Goal: Task Accomplishment & Management: Complete application form

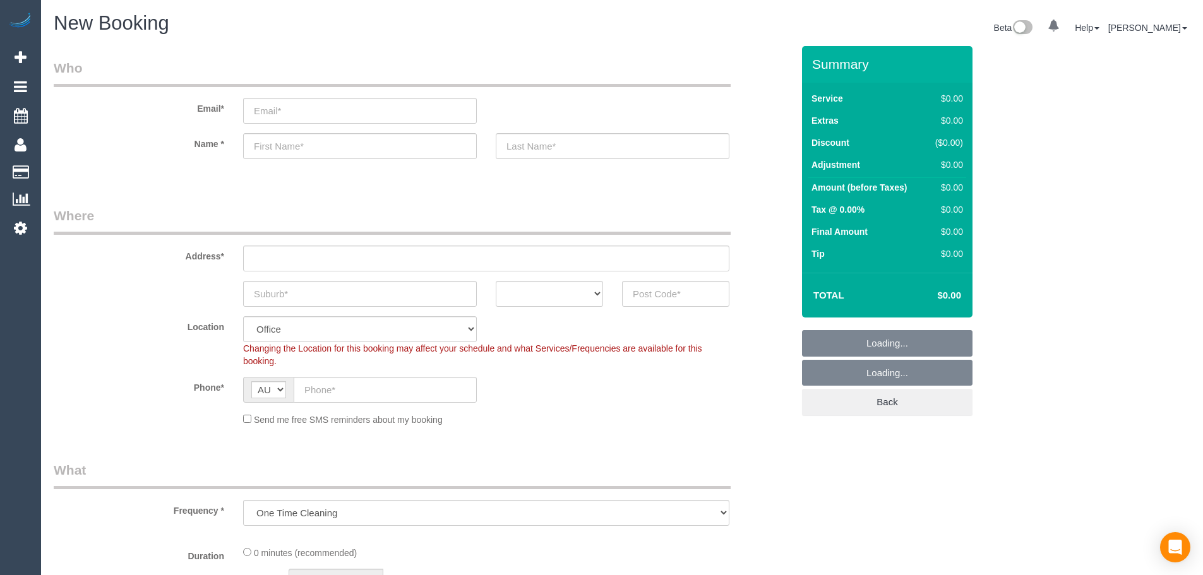
select select "object:3696"
click at [311, 112] on input "email" at bounding box center [360, 111] width 234 height 26
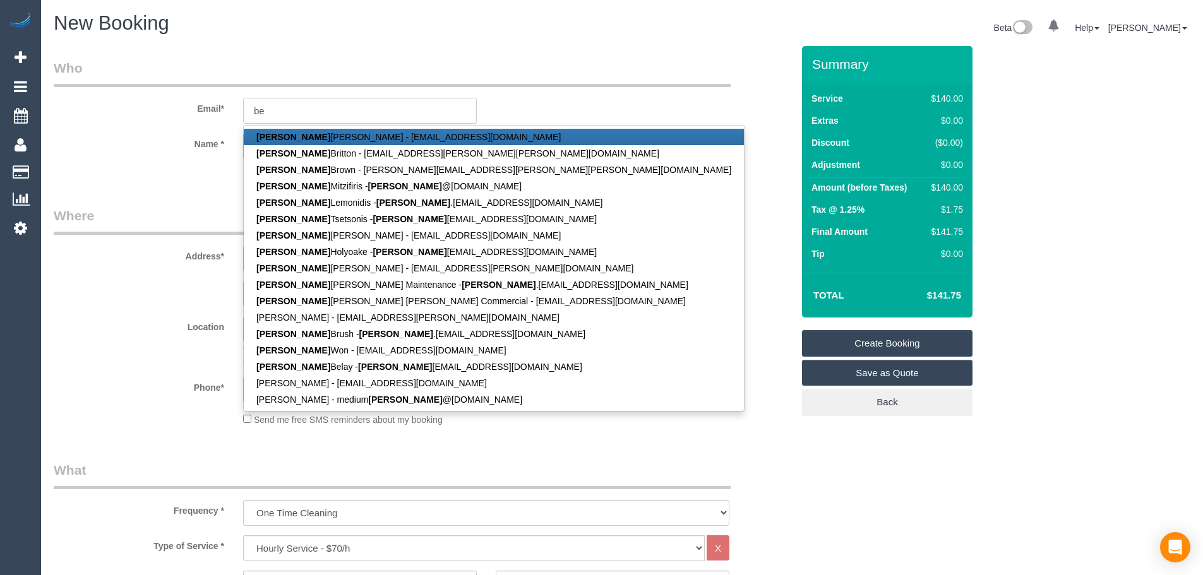
type input "b"
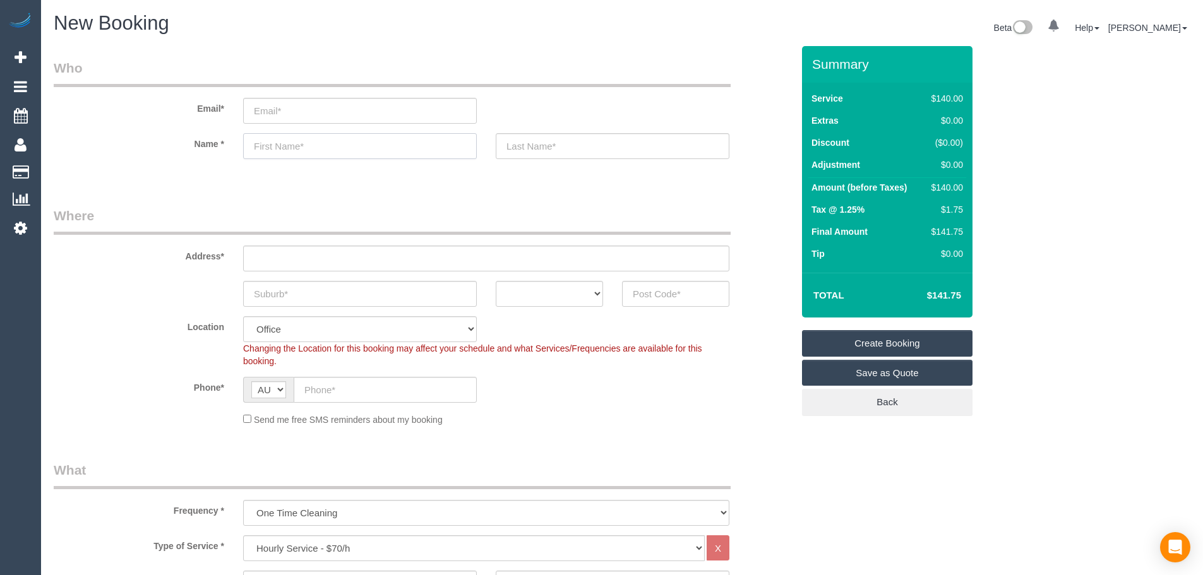
click at [307, 141] on input "text" at bounding box center [360, 146] width 234 height 26
type input "[PERSON_NAME]"
type input "b"
drag, startPoint x: 284, startPoint y: 141, endPoint x: 248, endPoint y: 140, distance: 36.0
click at [248, 140] on input "[PERSON_NAME]" at bounding box center [360, 146] width 234 height 26
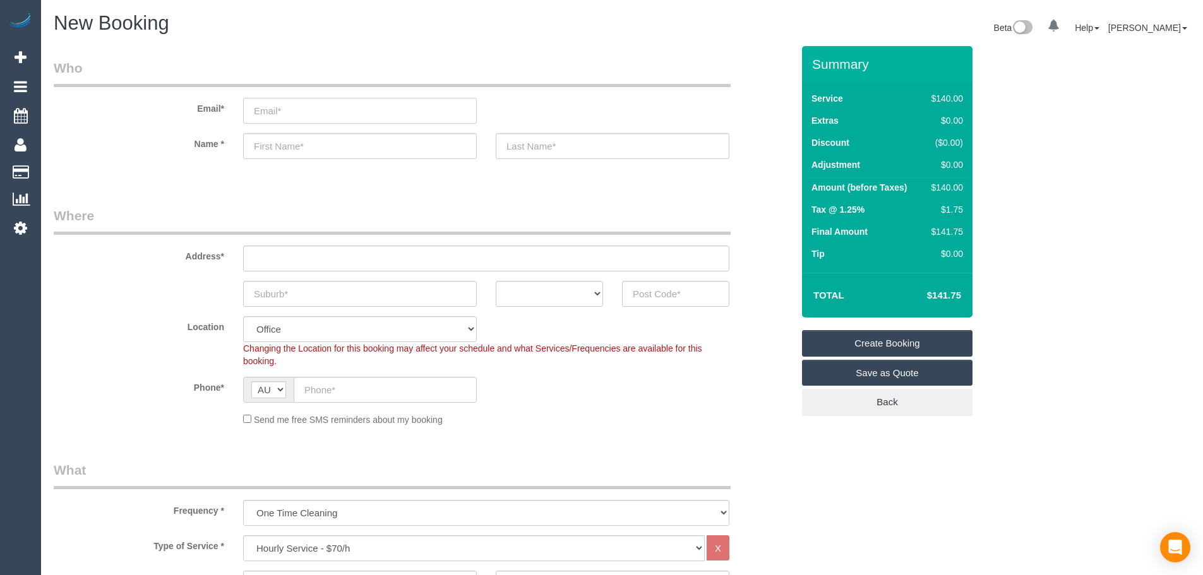
click at [368, 112] on input "email" at bounding box center [360, 111] width 234 height 26
paste input "[PERSON_NAME][DOMAIN_NAME][EMAIL_ADDRESS][DOMAIN_NAME]"
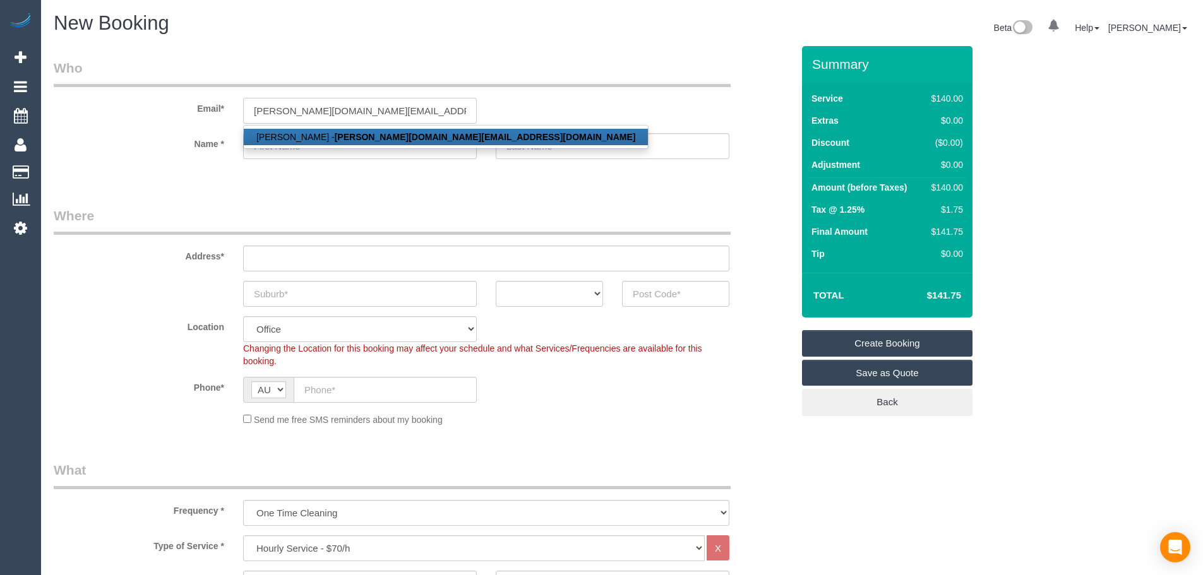
type input "[PERSON_NAME][DOMAIN_NAME][EMAIL_ADDRESS][DOMAIN_NAME]"
click at [345, 138] on strong "[PERSON_NAME][DOMAIN_NAME][EMAIL_ADDRESS][DOMAIN_NAME]" at bounding box center [485, 137] width 301 height 10
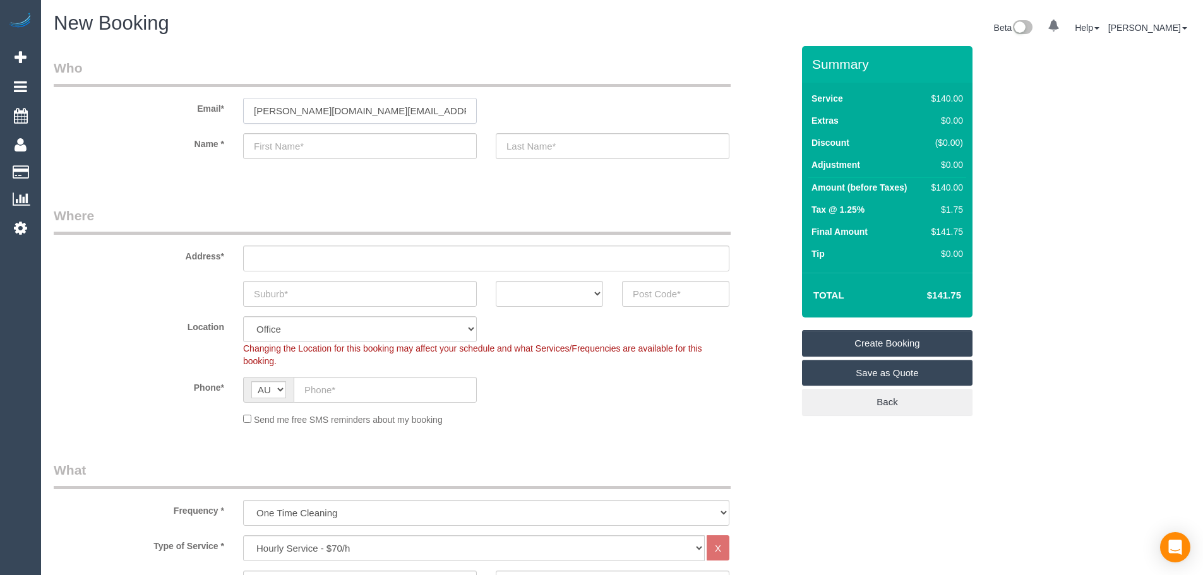
type input "[PERSON_NAME]"
type input "Brush"
type input "0400 000 001"
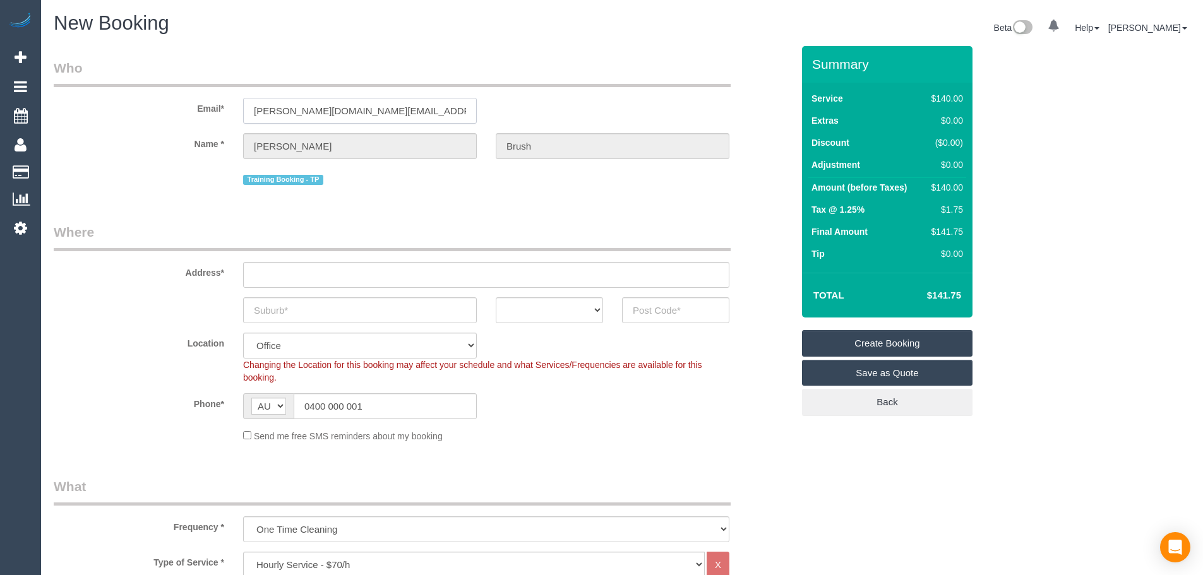
type input "[STREET_ADDRESS]"
type input "Dusting Valley"
select select "VIC"
type input "3040"
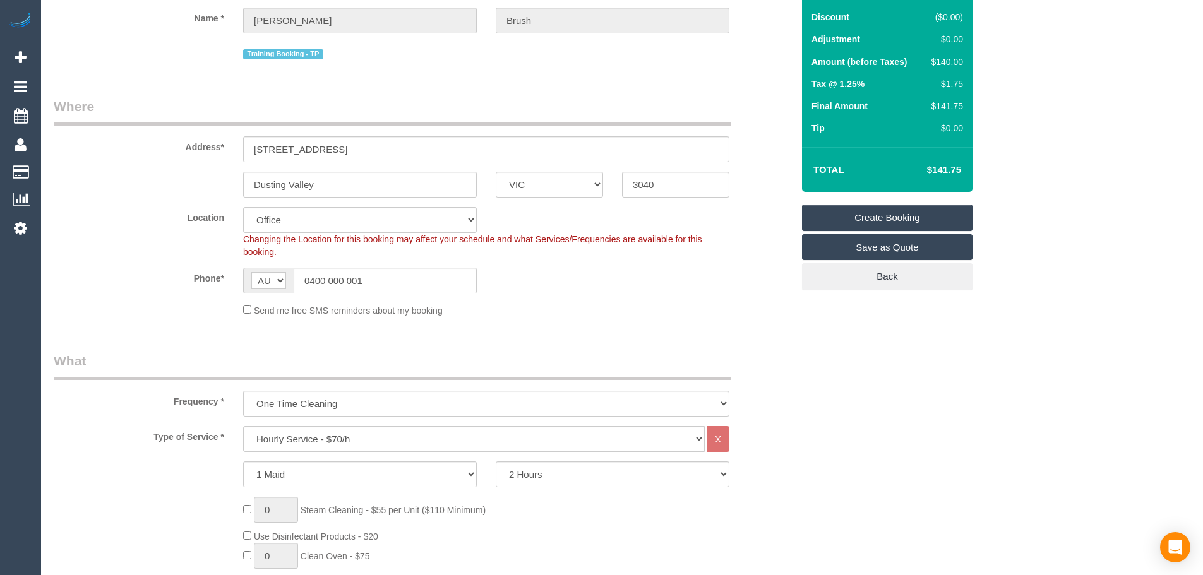
select select "59"
select select "object:5264"
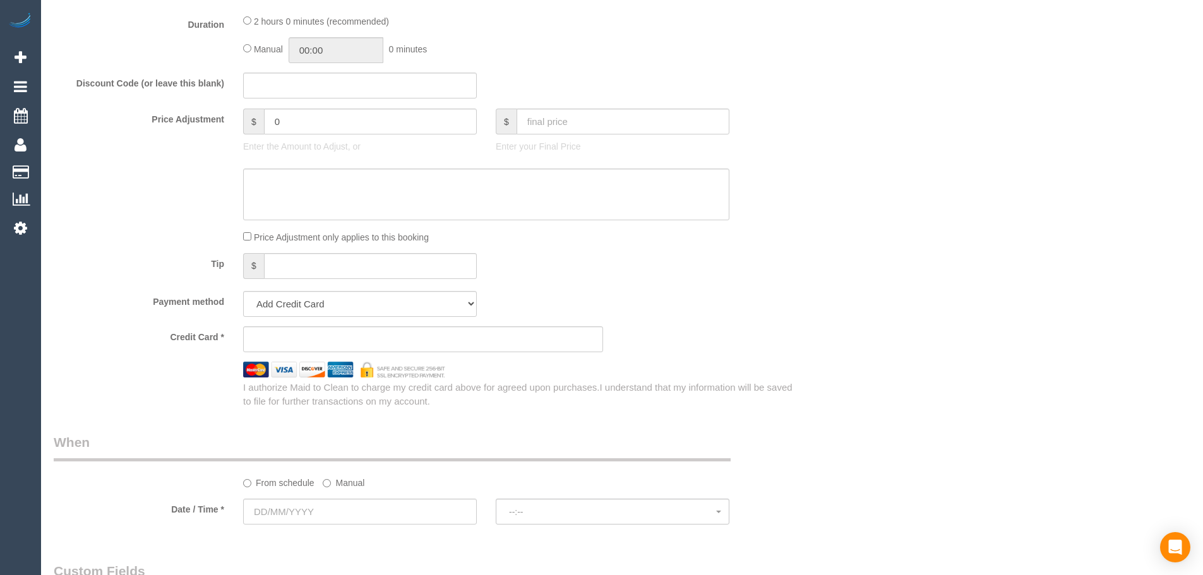
scroll to position [1074, 0]
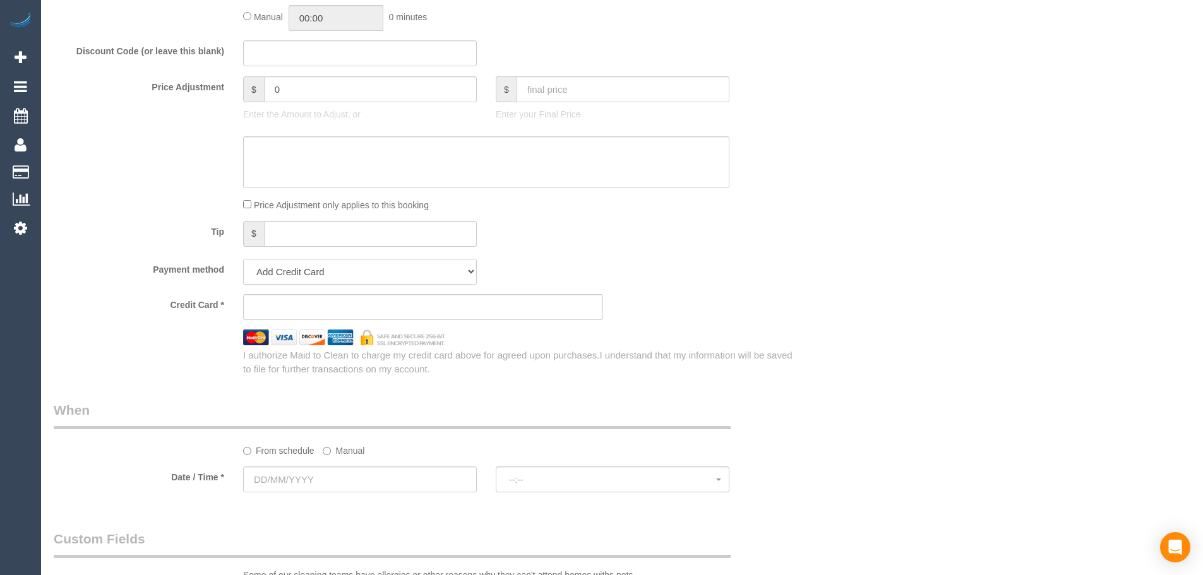
click at [355, 284] on select "Add Credit Card Cash Check Paypal" at bounding box center [360, 272] width 234 height 26
select select "string:check"
click at [243, 259] on select "Add Credit Card Cash Check Paypal" at bounding box center [360, 272] width 234 height 26
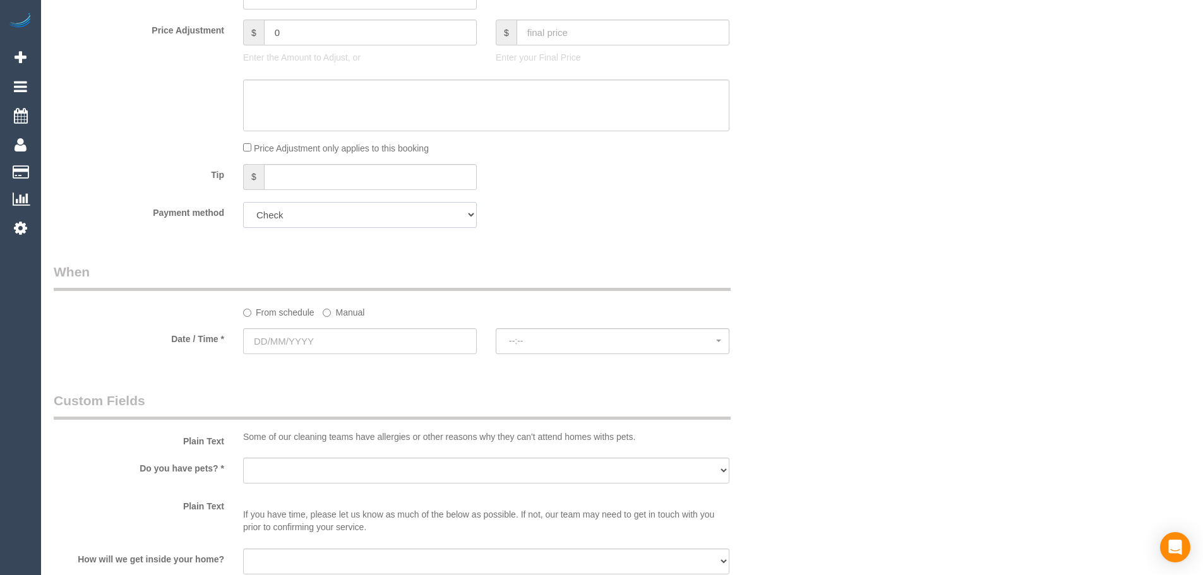
scroll to position [1137, 0]
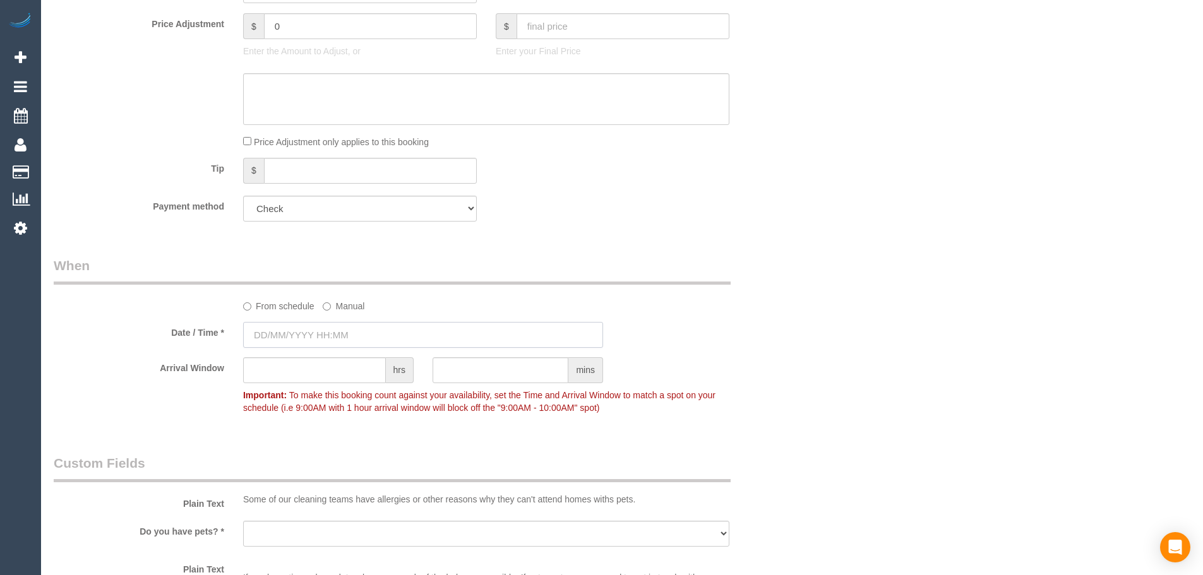
click at [322, 332] on input "text" at bounding box center [423, 335] width 360 height 26
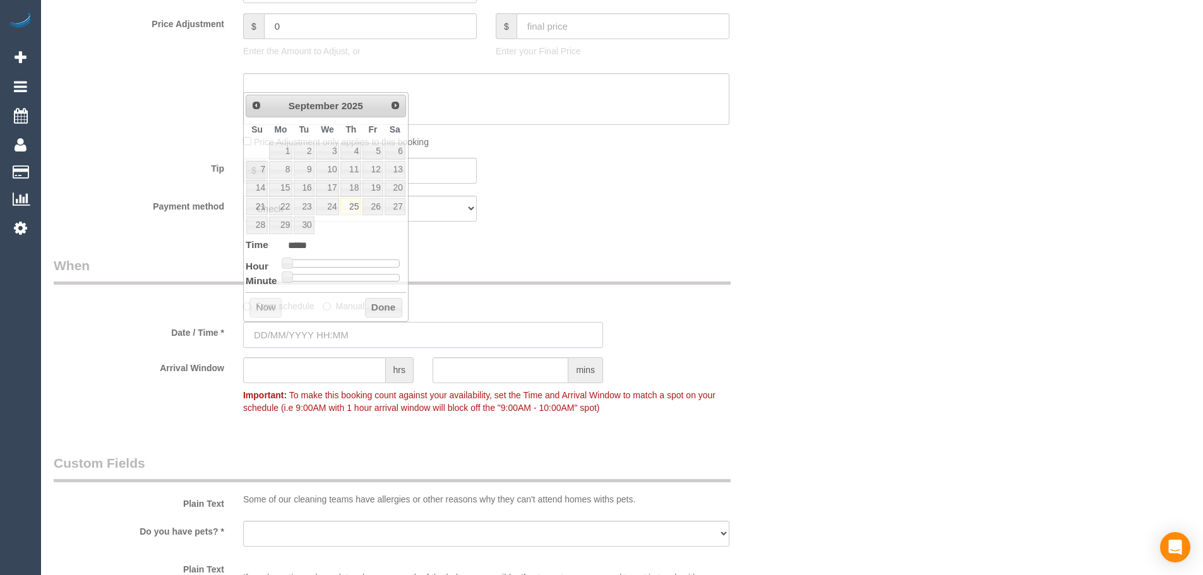
type input "[DATE] 07:00"
click at [353, 204] on link "25" at bounding box center [350, 206] width 21 height 17
click at [321, 265] on span at bounding box center [321, 263] width 11 height 11
click at [368, 303] on button "Done" at bounding box center [383, 308] width 37 height 20
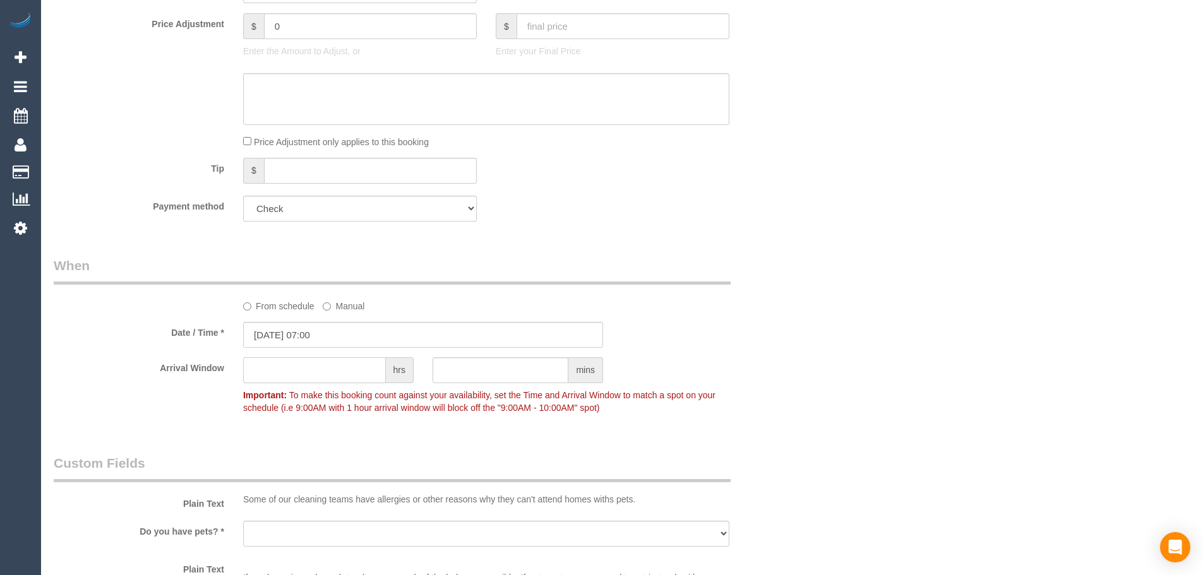
click at [336, 365] on input "text" at bounding box center [314, 371] width 143 height 26
type input "6"
click at [784, 253] on div "Who Email* [PERSON_NAME][DOMAIN_NAME][EMAIL_ADDRESS][DOMAIN_NAME] Name * [PERSO…" at bounding box center [423, 172] width 758 height 2527
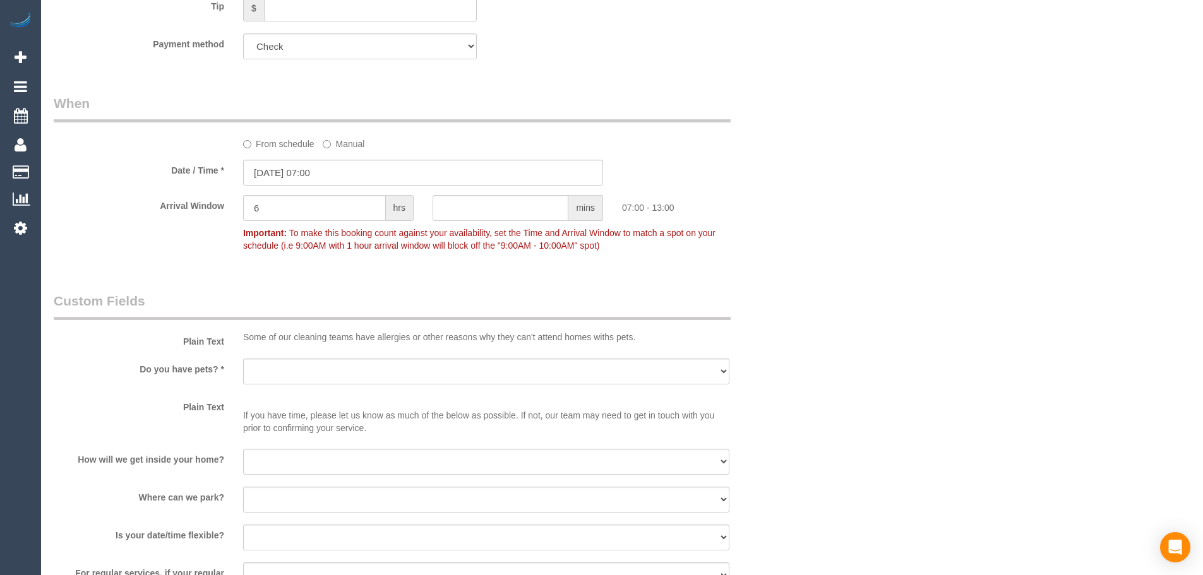
scroll to position [1327, 0]
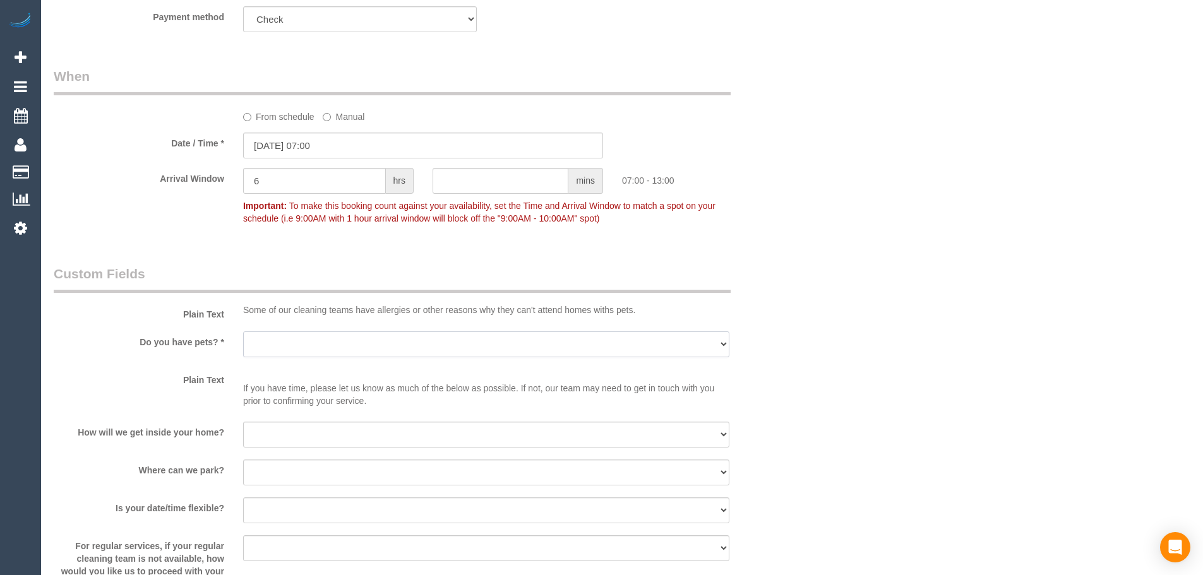
click at [364, 342] on select "Yes - Cats Yes - Dogs No pets Yes - Dogs and Cats Yes - Other" at bounding box center [486, 345] width 486 height 26
select select "number:27"
click at [243, 332] on select "Yes - Cats Yes - Dogs No pets Yes - Dogs and Cats Yes - Other" at bounding box center [486, 345] width 486 height 26
click at [322, 412] on div "If you have time, please let us know as much of the below as possible. If not, …" at bounding box center [486, 392] width 505 height 44
click at [329, 423] on select "I will be home Key will be left (please provide details below) Lock box/Access …" at bounding box center [486, 435] width 486 height 26
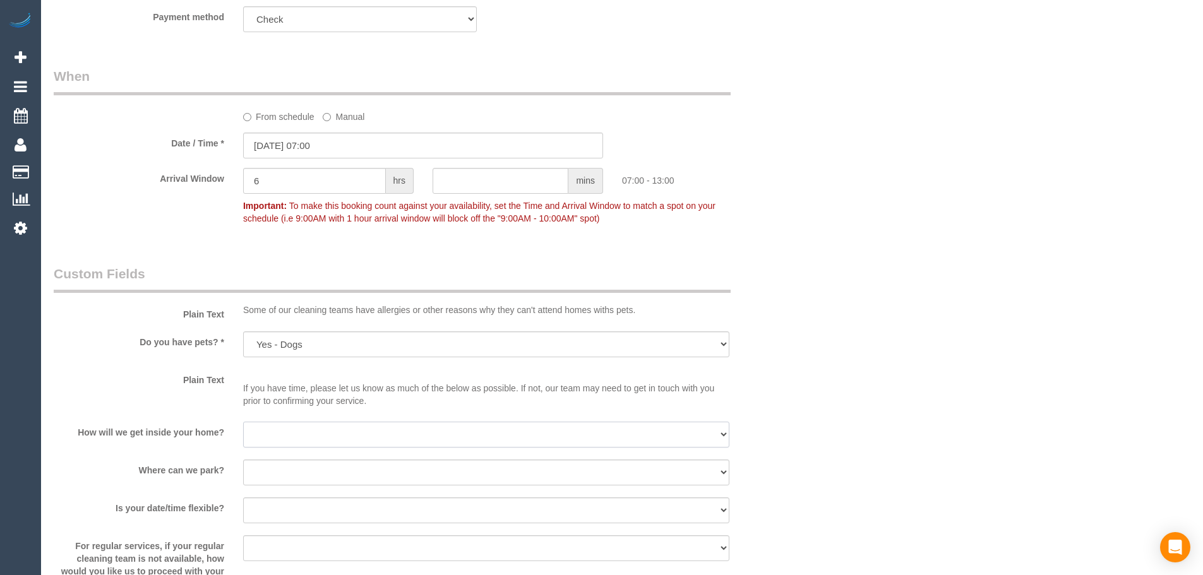
select select "number:14"
click at [243, 422] on select "I will be home Key will be left (please provide details below) Lock box/Access …" at bounding box center [486, 435] width 486 height 26
click at [331, 469] on select "I will provide parking on-site Free street parking Paid street parking (cost wi…" at bounding box center [486, 473] width 486 height 26
select select "number:19"
click at [243, 460] on select "I will provide parking on-site Free street parking Paid street parking (cost wi…" at bounding box center [486, 473] width 486 height 26
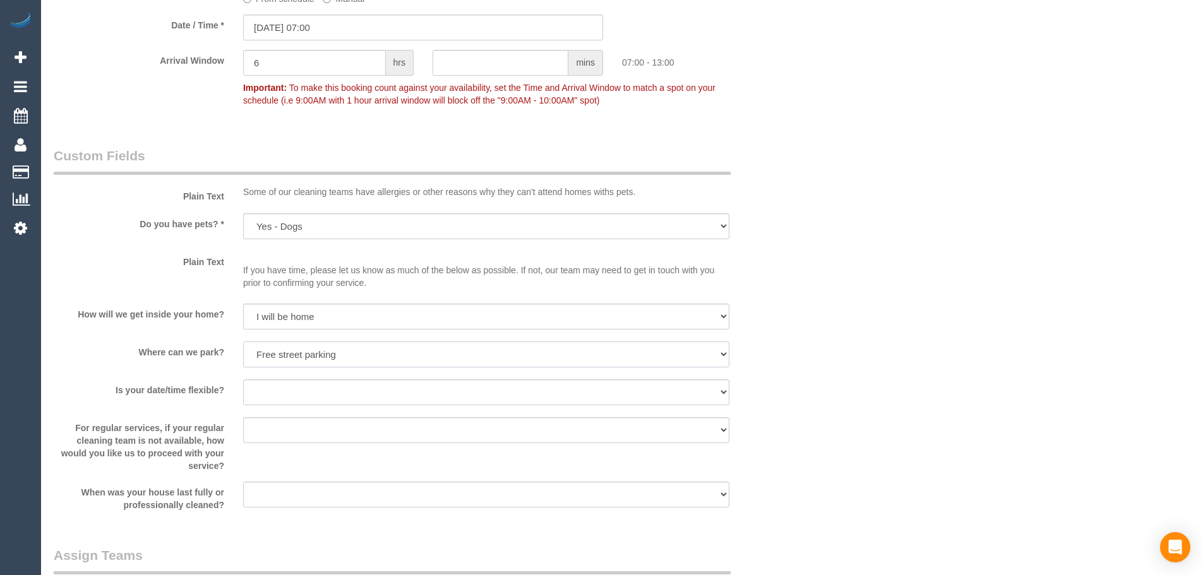
scroll to position [1453, 0]
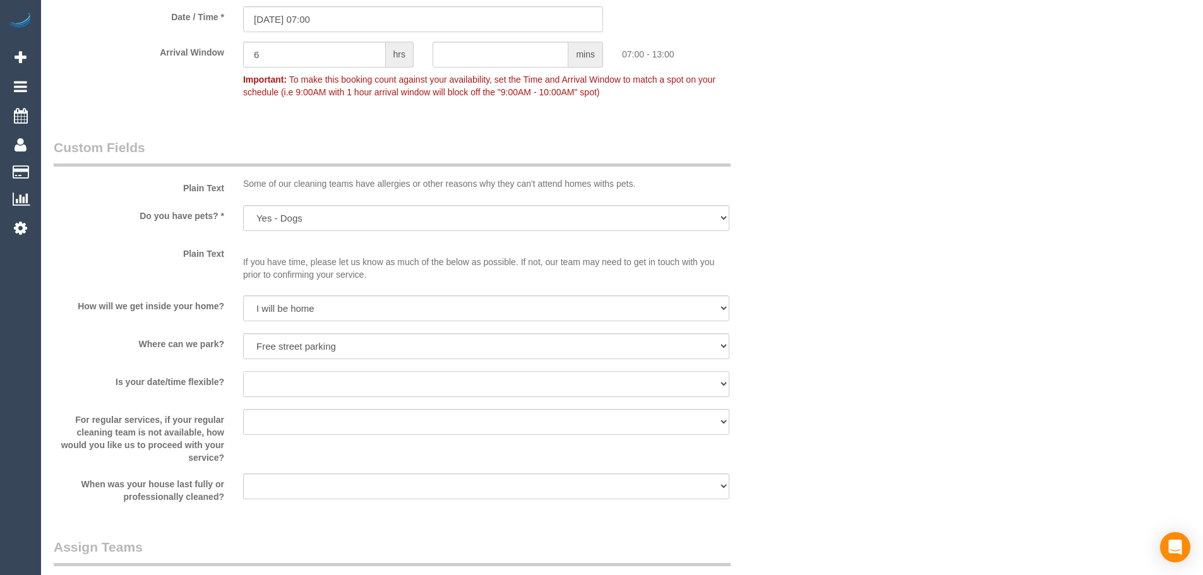
click at [275, 383] on select "Yes - date and time Yes - date but not time Yes - time but not date No - No fle…" at bounding box center [486, 384] width 486 height 26
select select "number:25"
click at [243, 371] on select "Yes - date and time Yes - date but not time Yes - time but not date No - No fle…" at bounding box center [486, 384] width 486 height 26
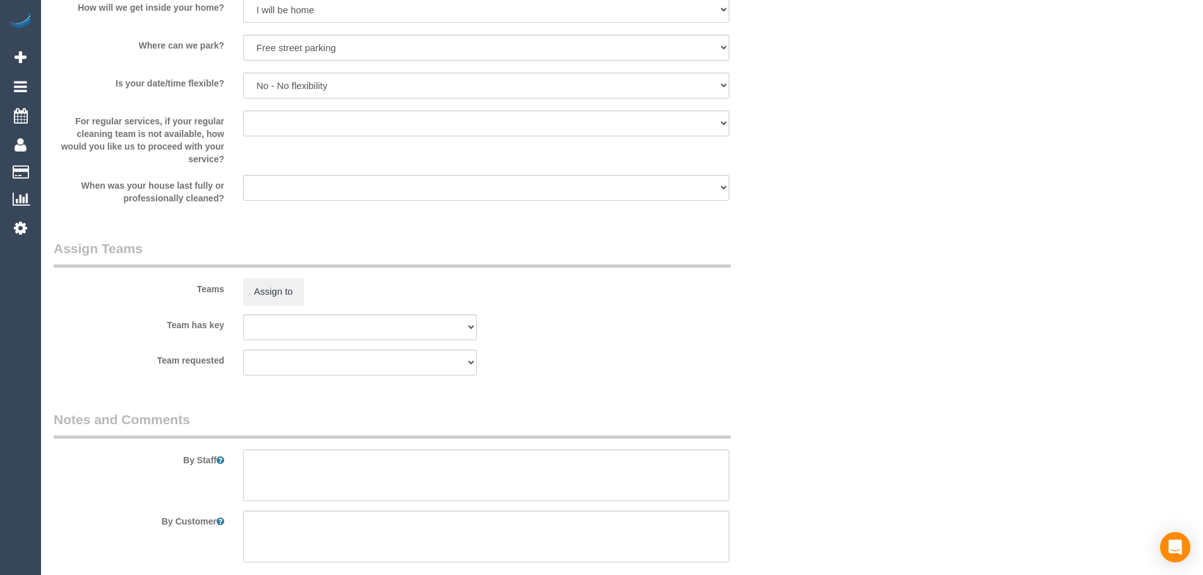
scroll to position [1958, 0]
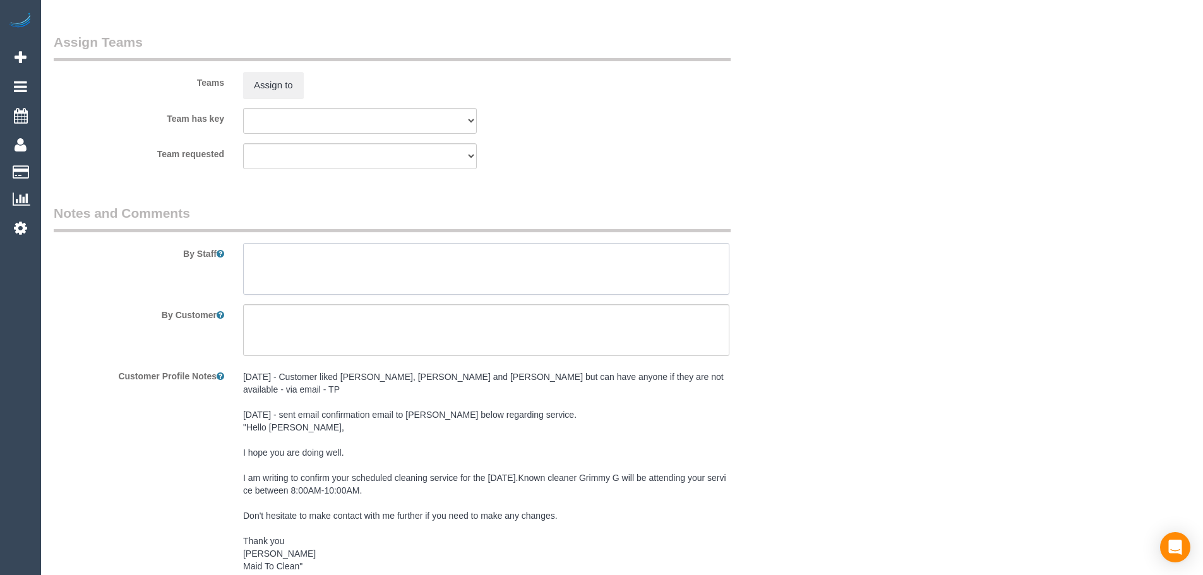
click at [442, 294] on textarea at bounding box center [486, 269] width 486 height 52
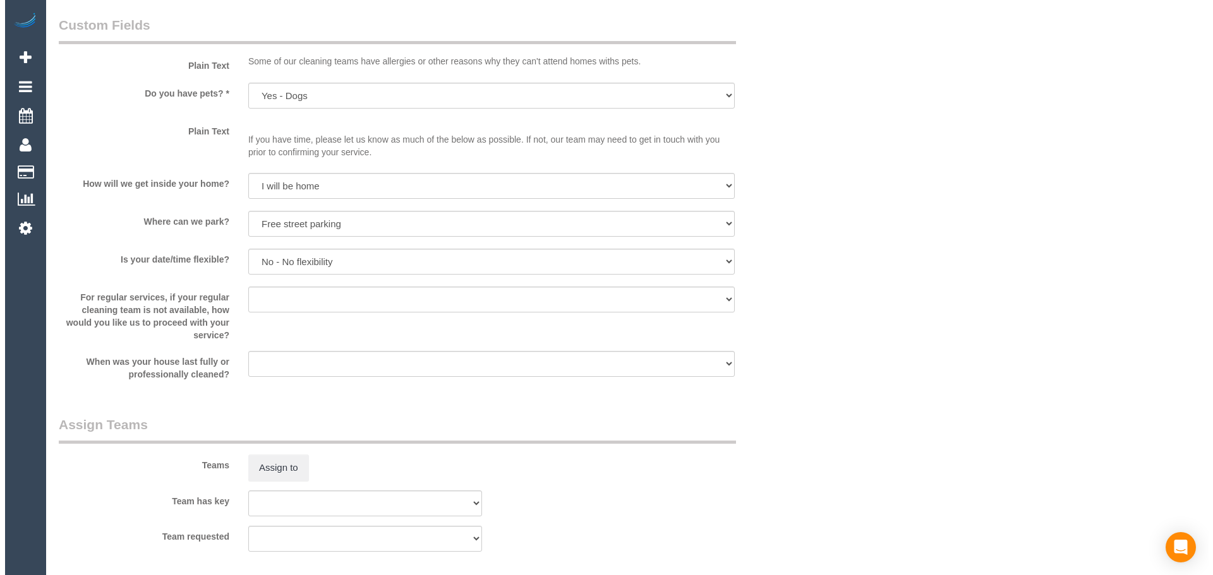
scroll to position [1642, 0]
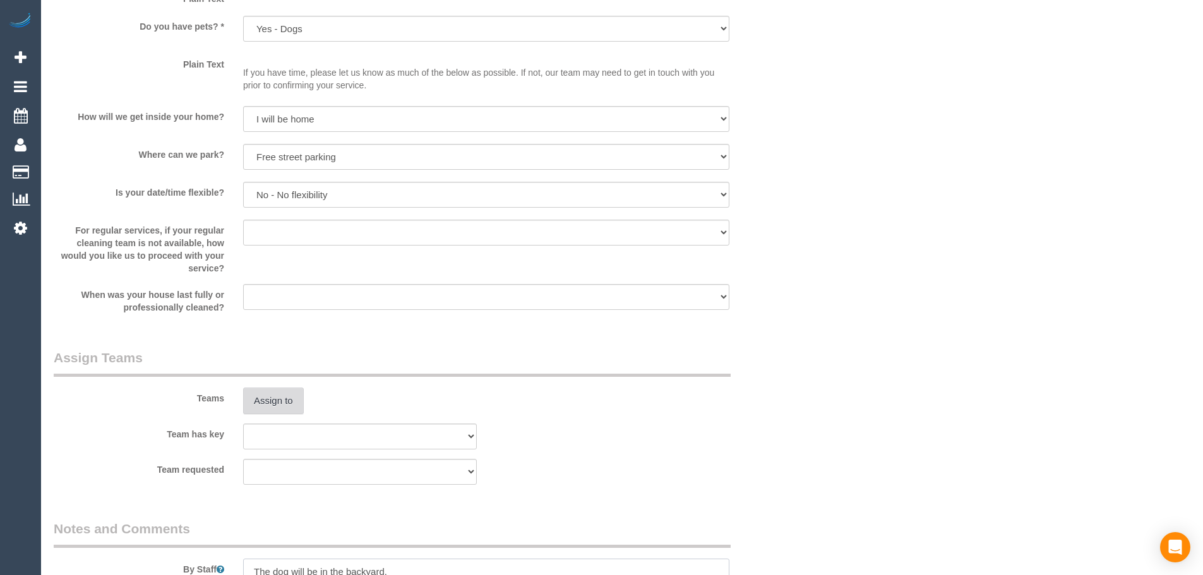
type textarea "The dog will be in the backyard."
click at [298, 397] on button "Assign to" at bounding box center [273, 401] width 61 height 27
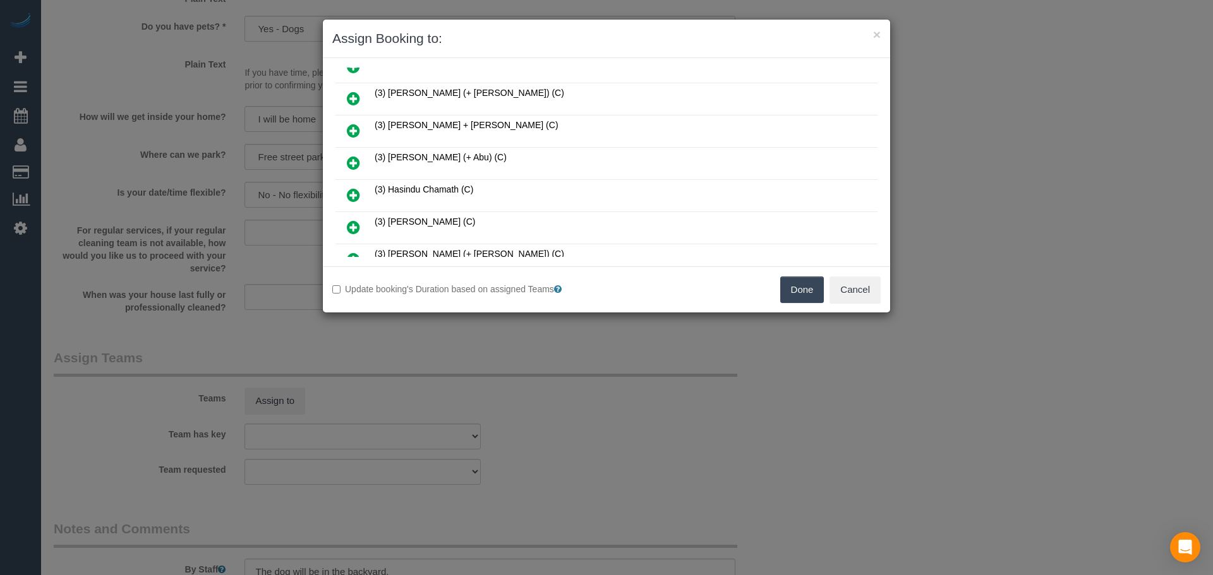
scroll to position [678, 0]
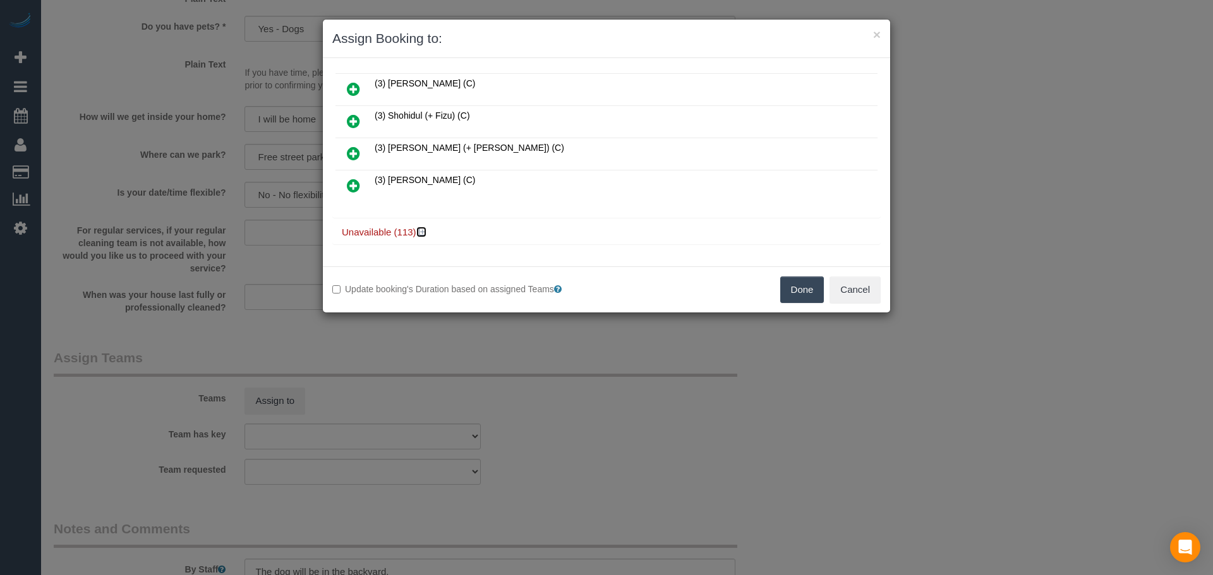
click at [419, 231] on icon at bounding box center [423, 231] width 8 height 9
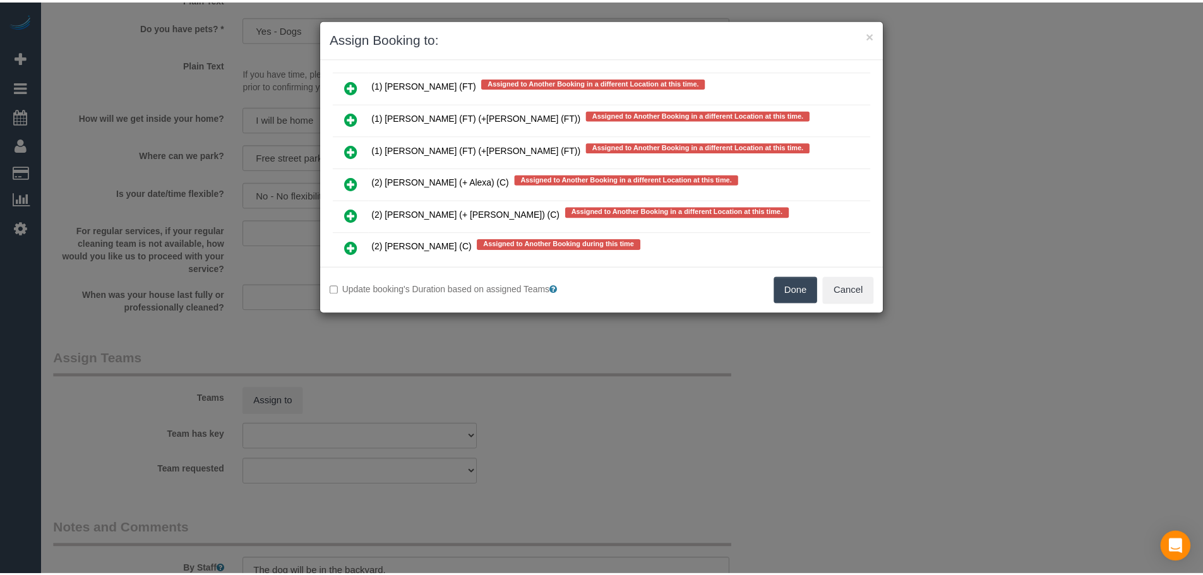
scroll to position [3999, 0]
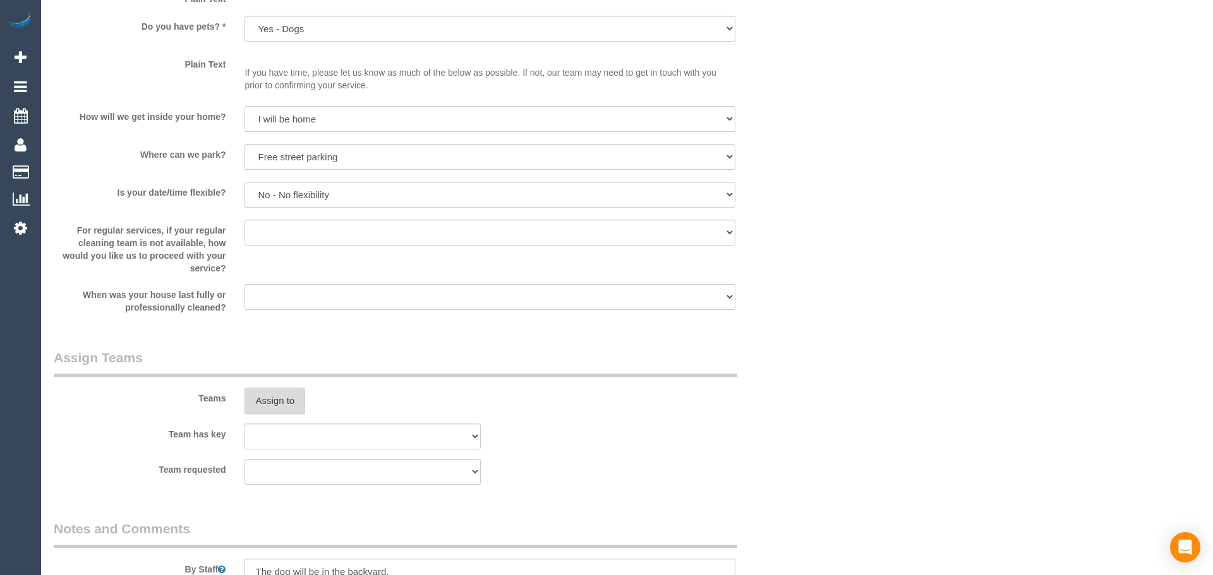
click at [968, 255] on div "× Assign Booking to: Assigned (0) No Assigned Teams Available (23) (1) [PERSON_…" at bounding box center [606, 287] width 1213 height 575
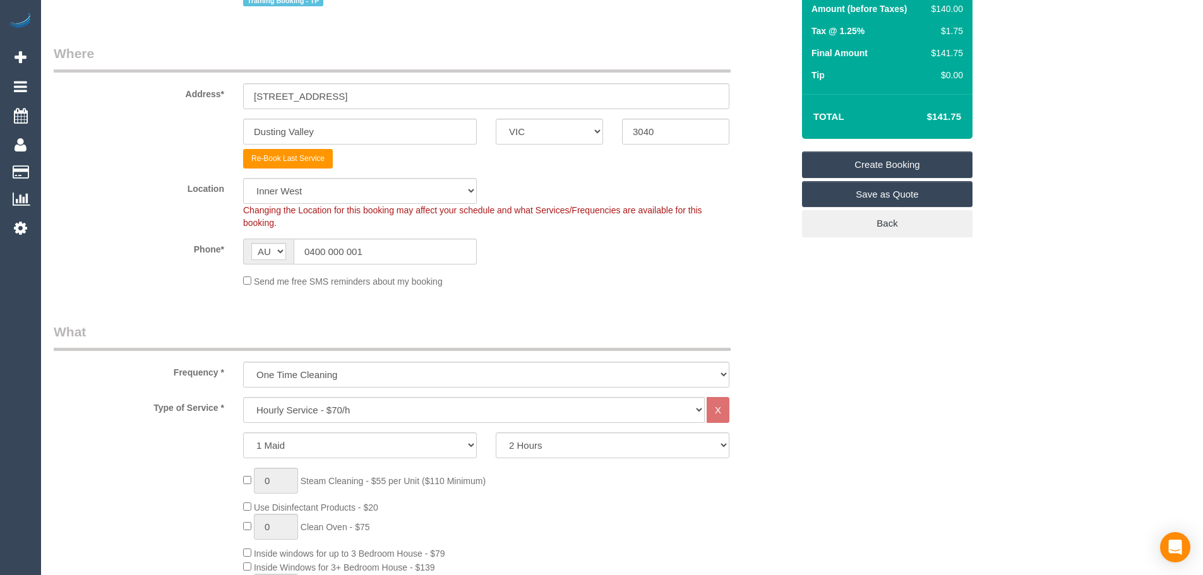
scroll to position [0, 0]
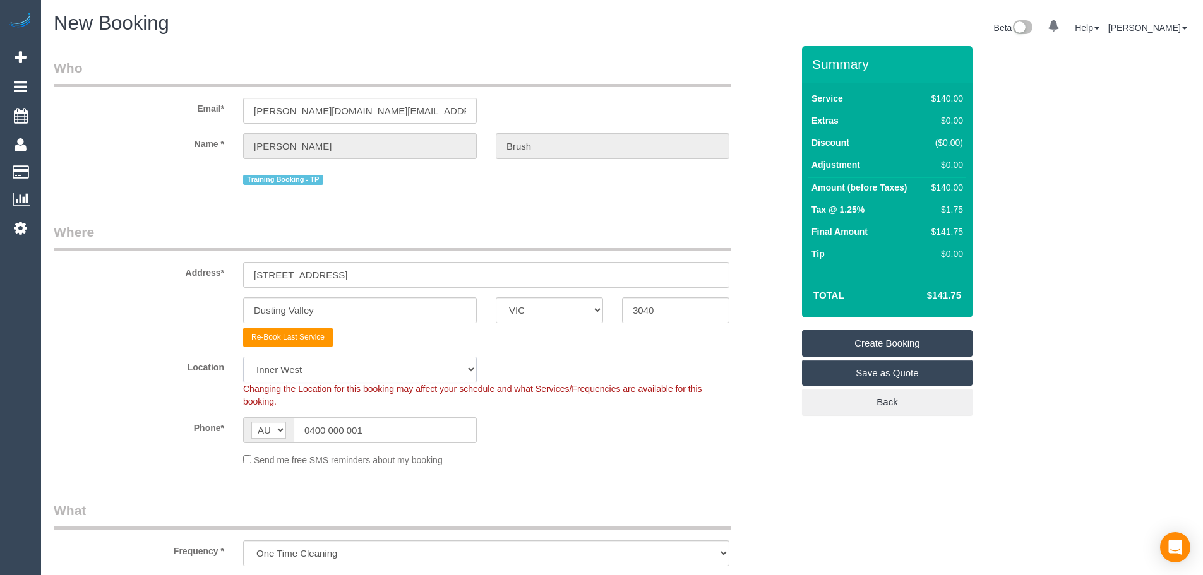
click at [330, 357] on select "Office [GEOGRAPHIC_DATA] (North) East (South) [GEOGRAPHIC_DATA] (East) [GEOGRAP…" at bounding box center [360, 370] width 234 height 26
select select "50"
click at [243, 357] on select "Office [GEOGRAPHIC_DATA] (North) East (South) [GEOGRAPHIC_DATA] (East) [GEOGRAP…" at bounding box center [360, 370] width 234 height 26
click at [214, 175] on div "Training Booking - TP" at bounding box center [423, 179] width 758 height 20
select select "object:9742"
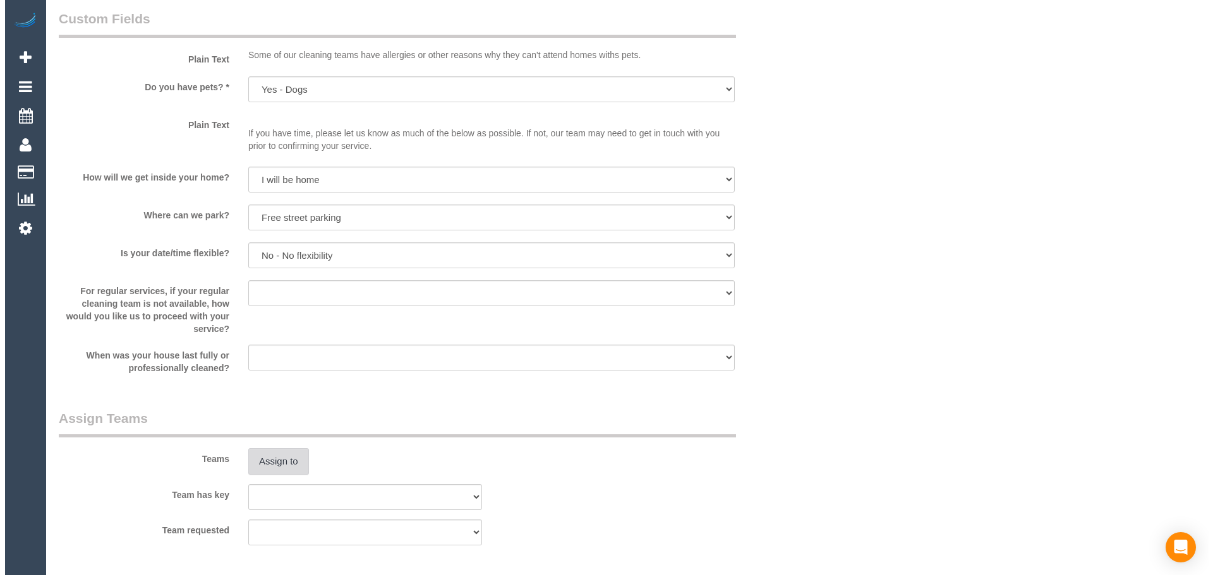
scroll to position [1642, 0]
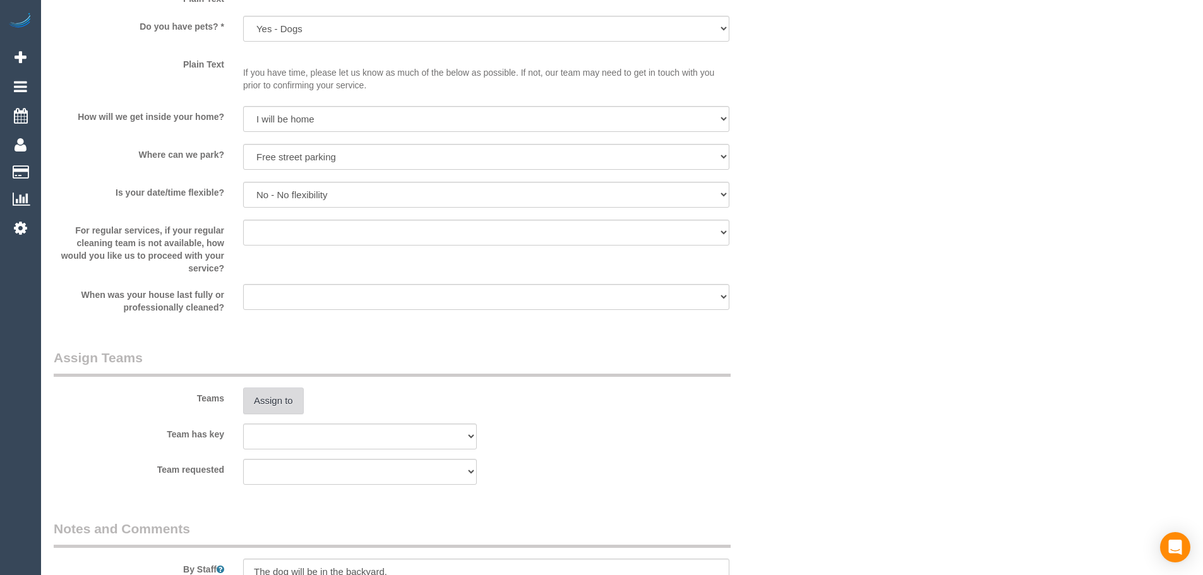
click at [278, 411] on button "Assign to" at bounding box center [273, 401] width 61 height 27
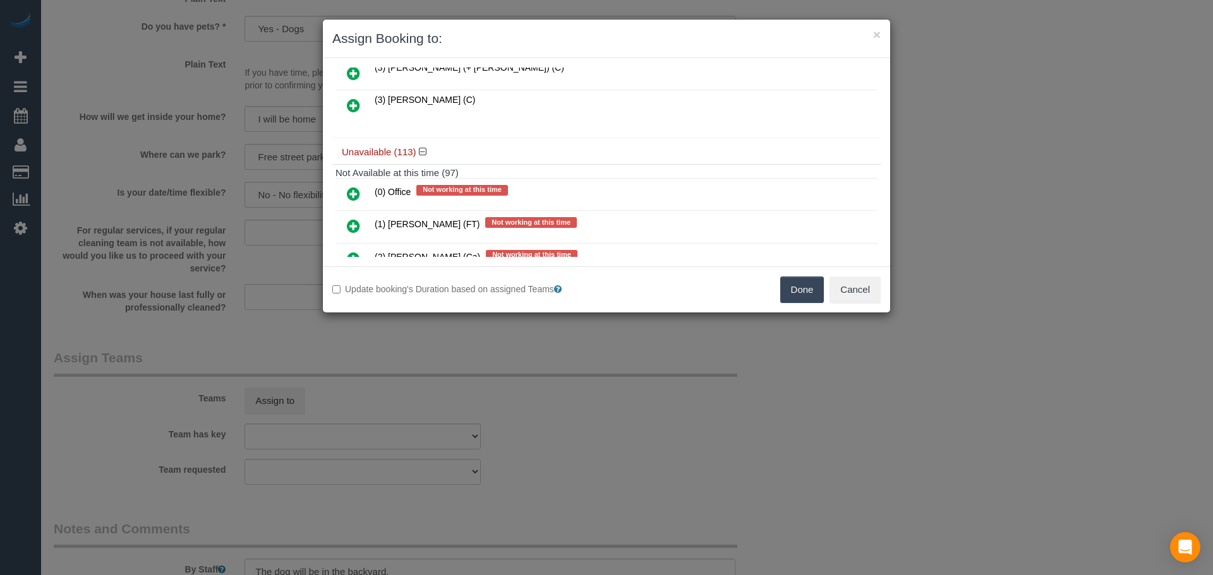
scroll to position [821, 0]
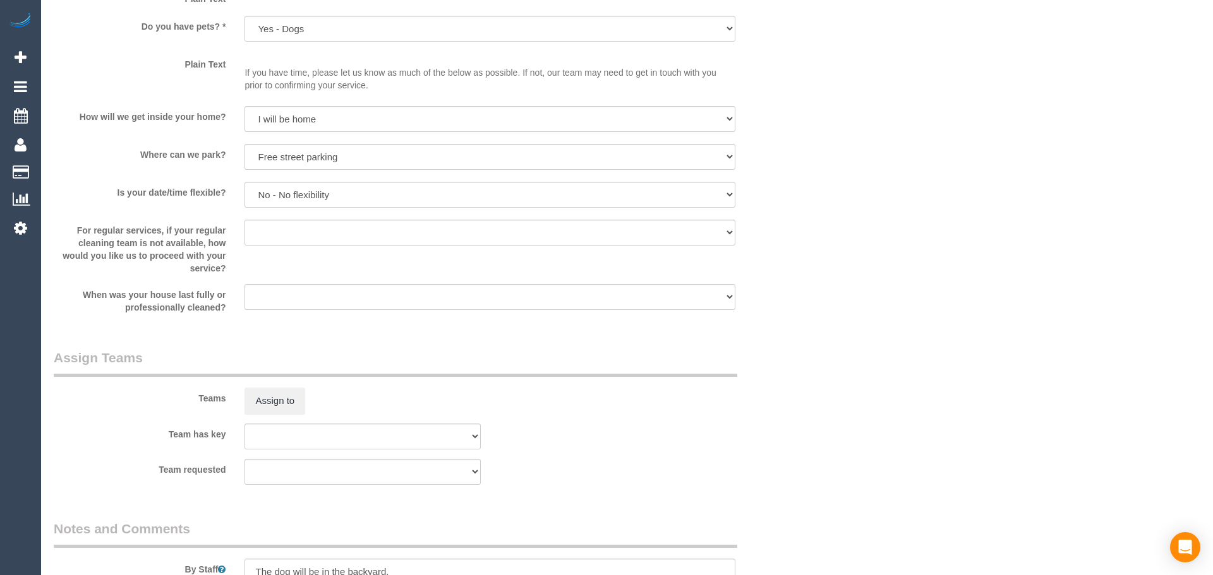
click at [832, 416] on div "× Assign Booking to: Assigned (0) No Assigned Teams Available (23) (1) [PERSON_…" at bounding box center [606, 287] width 1213 height 575
click at [280, 395] on button "Assign to" at bounding box center [273, 401] width 61 height 27
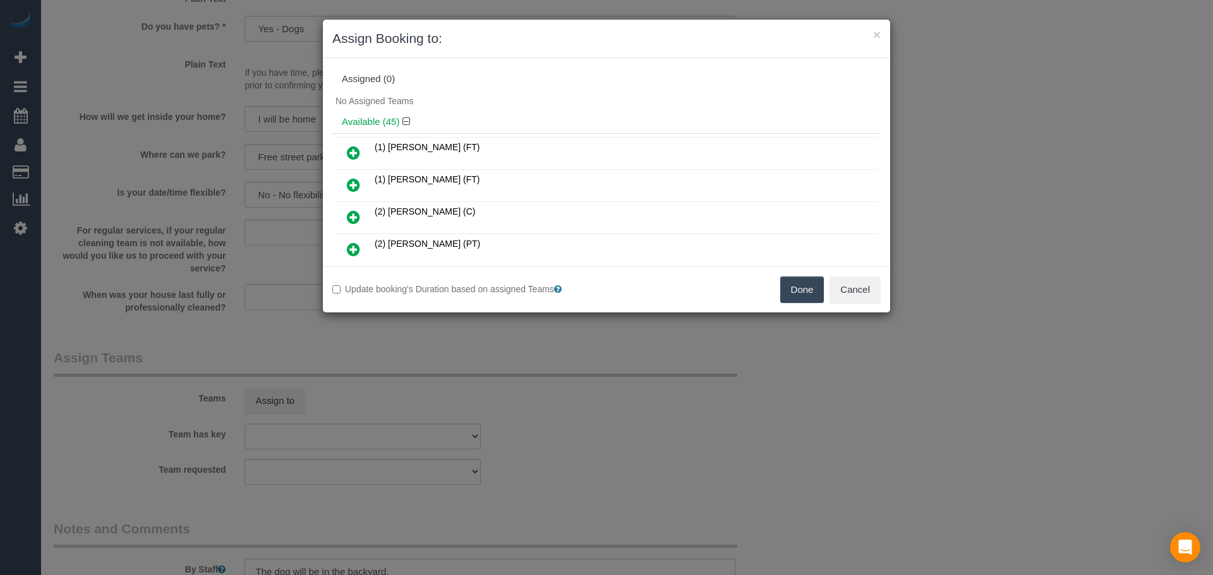
scroll to position [1499, 0]
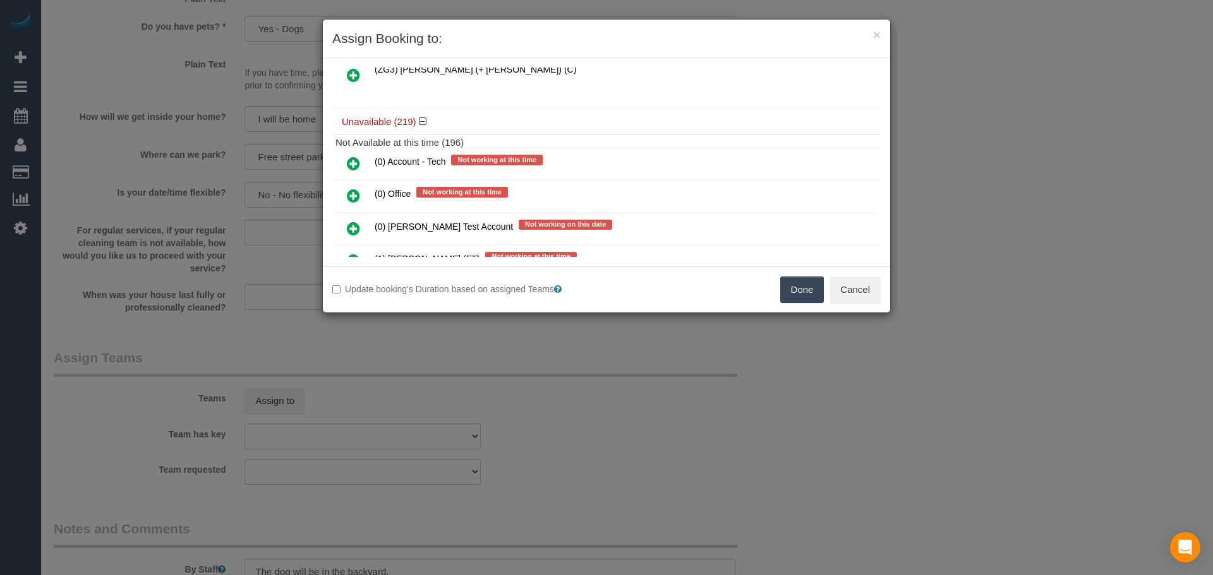
click at [350, 165] on icon at bounding box center [353, 163] width 13 height 15
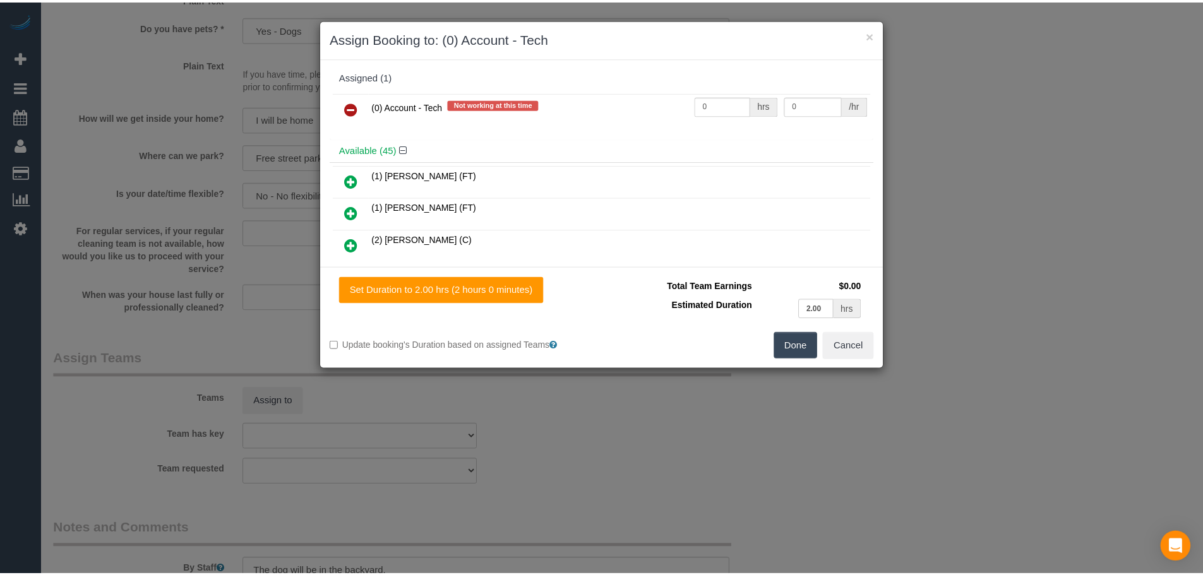
scroll to position [0, 0]
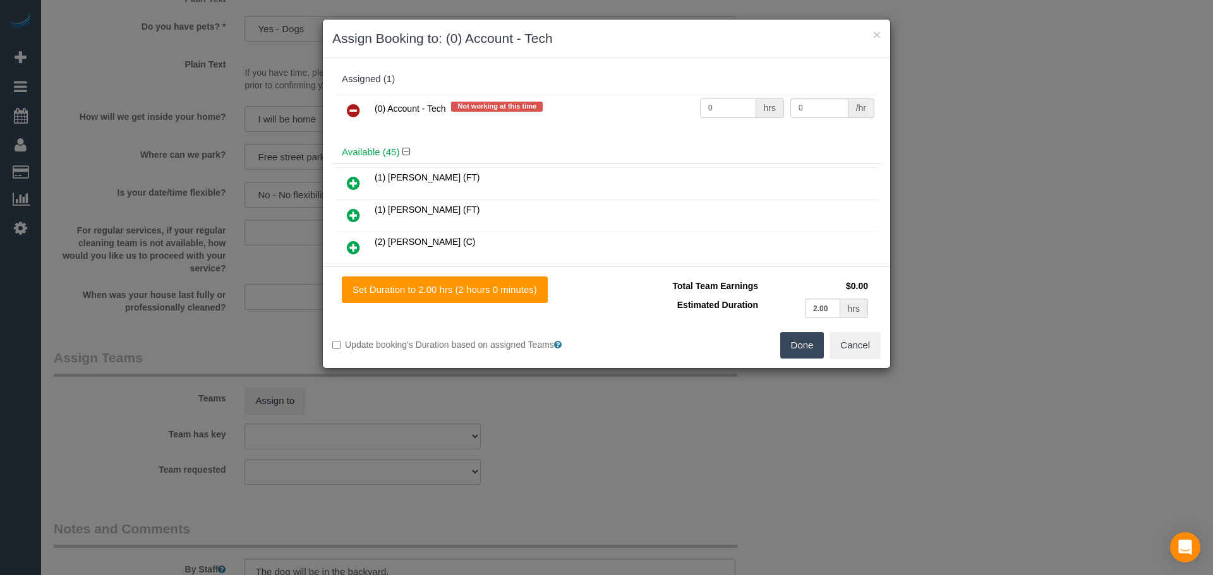
click at [747, 109] on input "0" at bounding box center [728, 109] width 56 height 20
drag, startPoint x: 741, startPoint y: 109, endPoint x: 664, endPoint y: 105, distance: 77.2
click at [664, 105] on tr "(0) Account - Tech Not working at this time 0 hrs 0 /hr" at bounding box center [606, 111] width 542 height 32
click at [806, 347] on button "Done" at bounding box center [802, 345] width 44 height 27
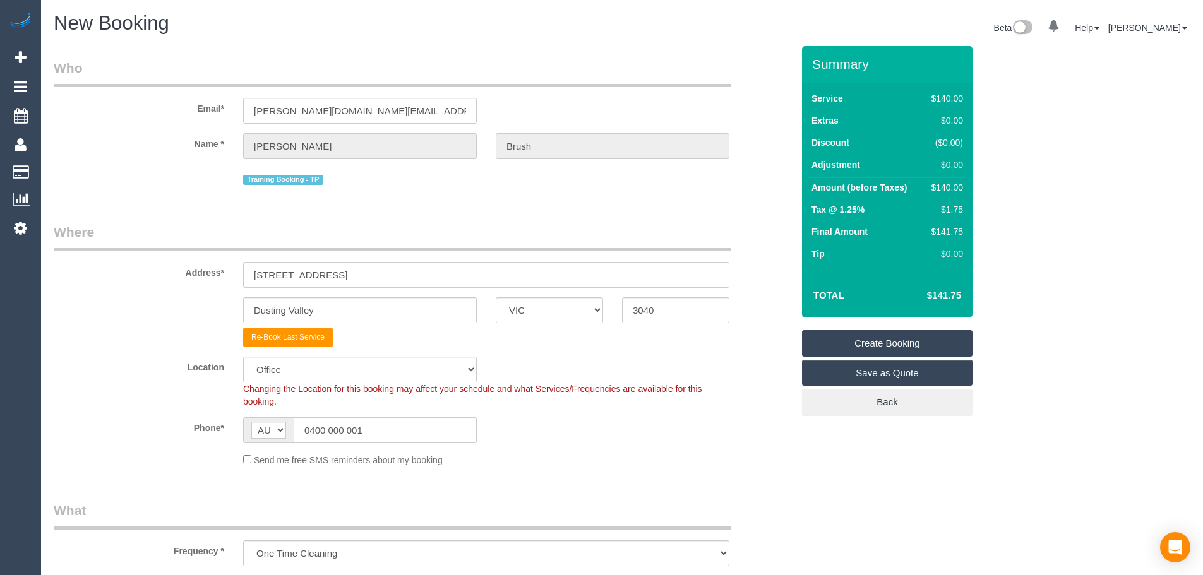
click at [897, 346] on link "Create Booking" at bounding box center [887, 343] width 171 height 27
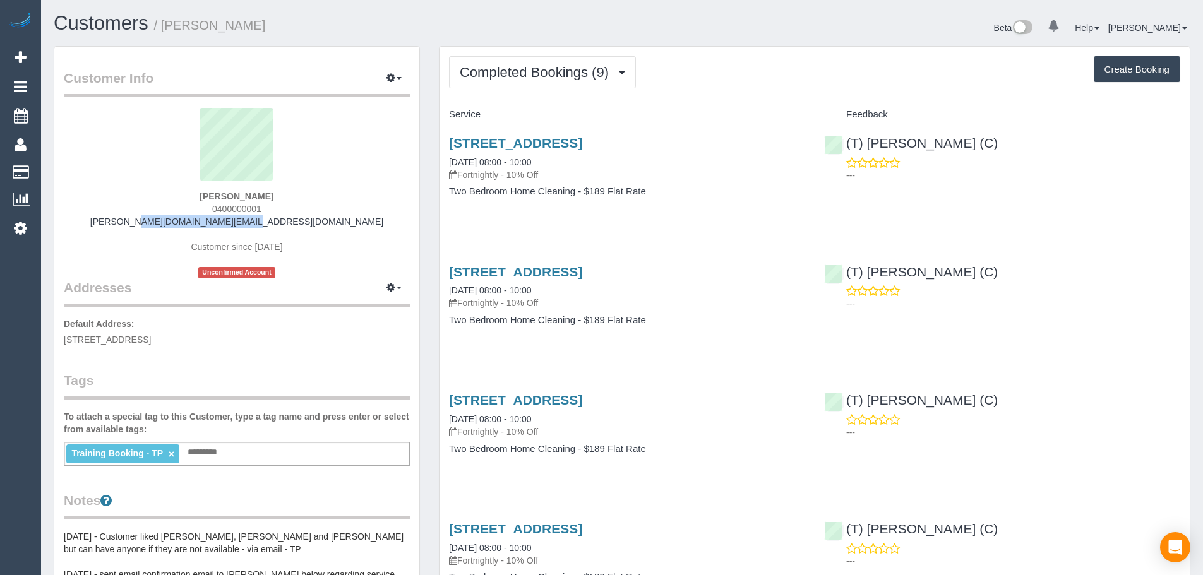
copy link "[PERSON_NAME][DOMAIN_NAME][EMAIL_ADDRESS][DOMAIN_NAME]"
drag, startPoint x: 297, startPoint y: 219, endPoint x: 188, endPoint y: 219, distance: 109.3
click at [188, 219] on div "Betty Brush 0400000001 betty.training@fake.com Customer since 2024 Unconfirmed …" at bounding box center [237, 193] width 346 height 171
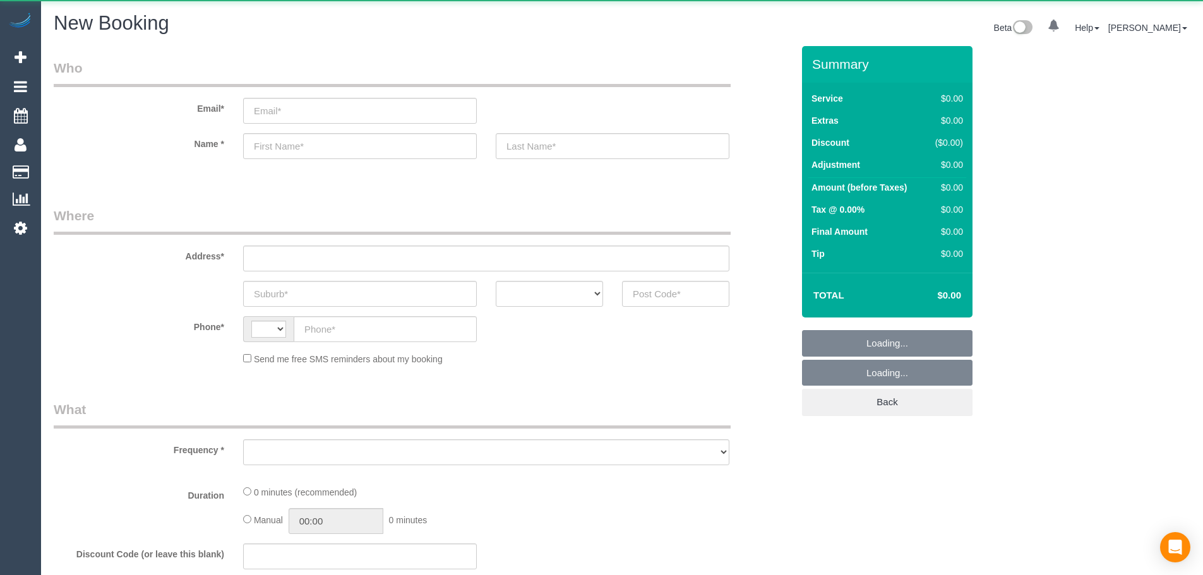
select select "object:249"
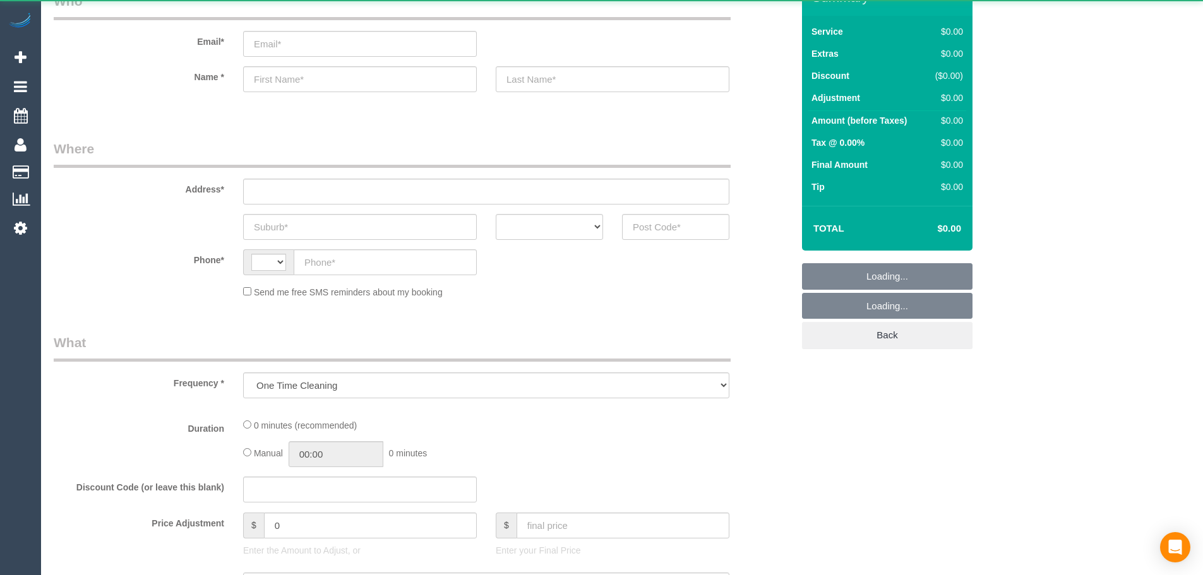
select select "string:AU"
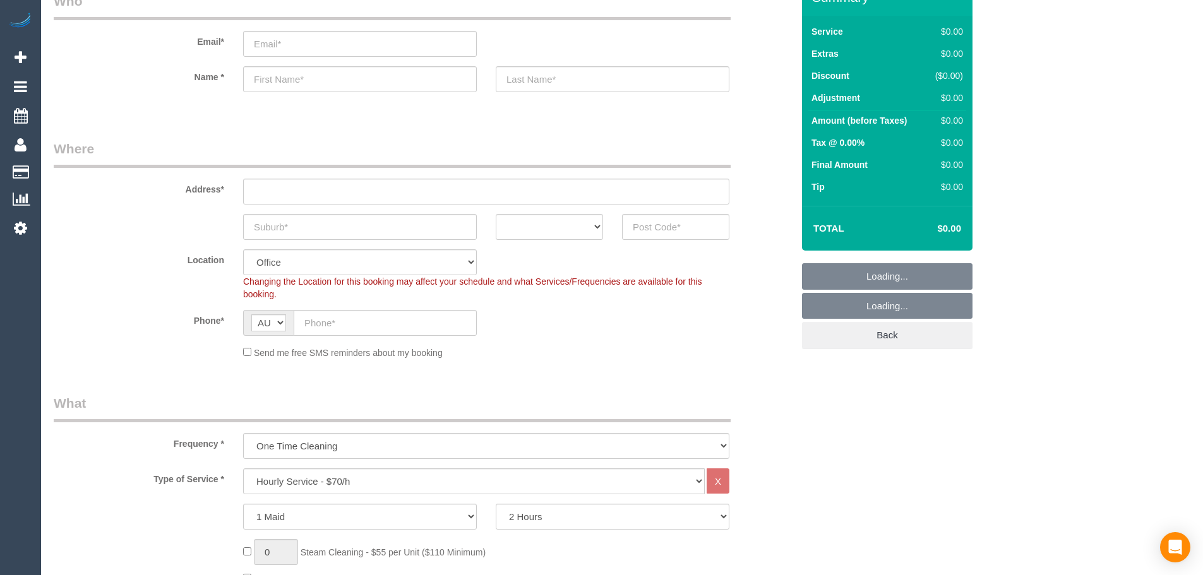
scroll to position [190, 0]
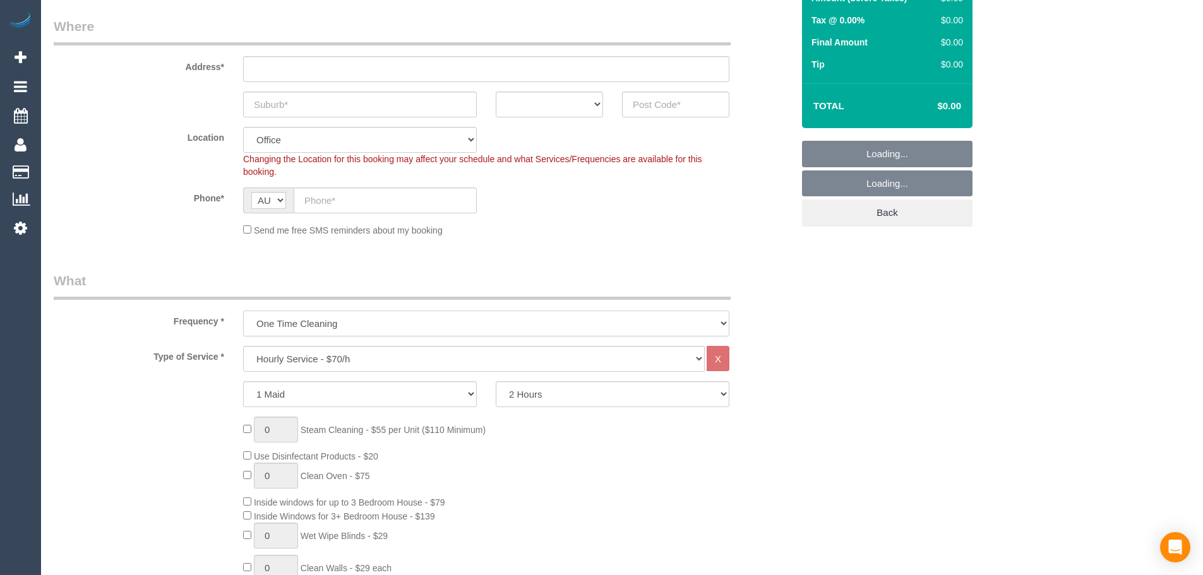
drag, startPoint x: 389, startPoint y: 316, endPoint x: 386, endPoint y: 328, distance: 12.4
click at [389, 316] on select "One Time Cleaning Weekly - 10% Off - 10.00% (0% for the First Booking) Fortnigh…" at bounding box center [486, 324] width 486 height 26
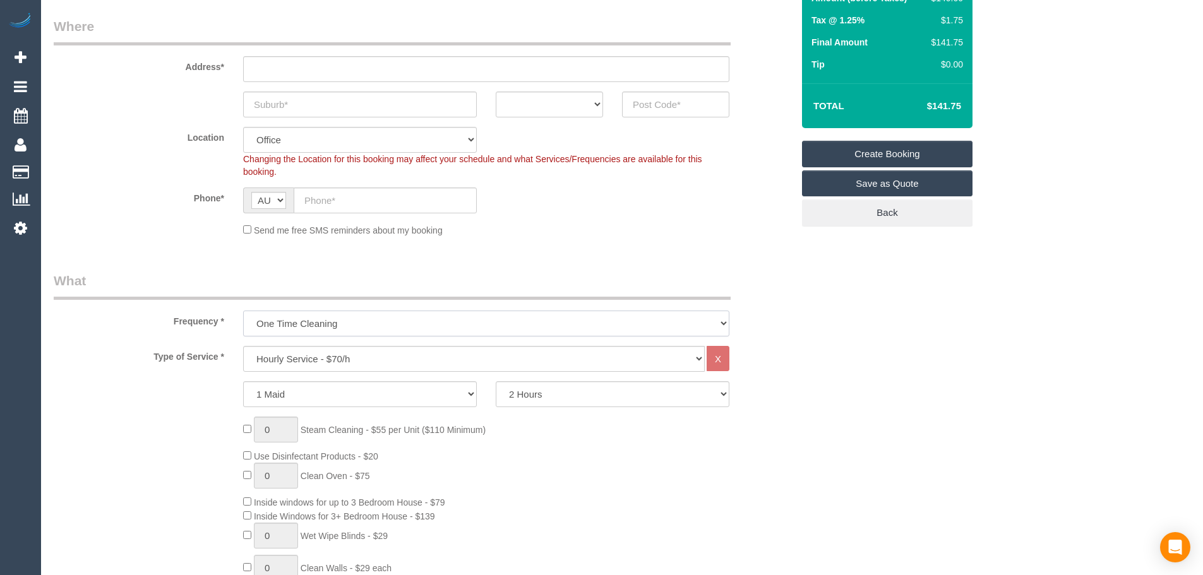
select select "object:2147"
click at [243, 311] on select "One Time Cleaning Weekly - 10% Off - 10.00% (0% for the First Booking) Fortnigh…" at bounding box center [486, 324] width 486 height 26
click at [349, 367] on select "Hourly Service - $70/h Hourly Service - $65/h Hourly Service - $60/h Hourly Ser…" at bounding box center [474, 359] width 462 height 26
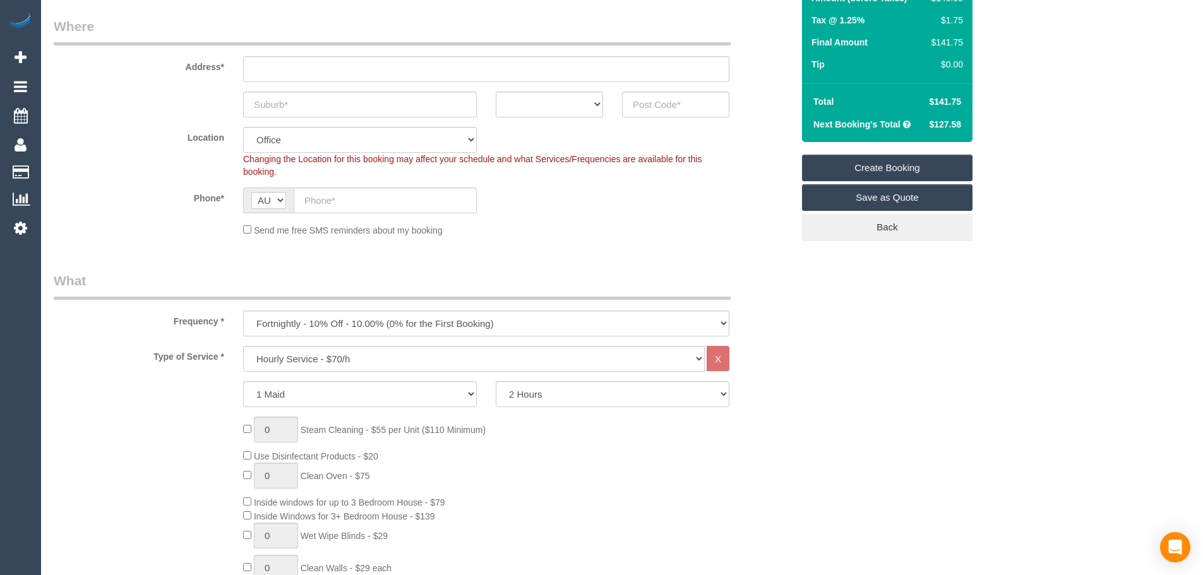
click at [215, 133] on label "Location" at bounding box center [139, 135] width 190 height 17
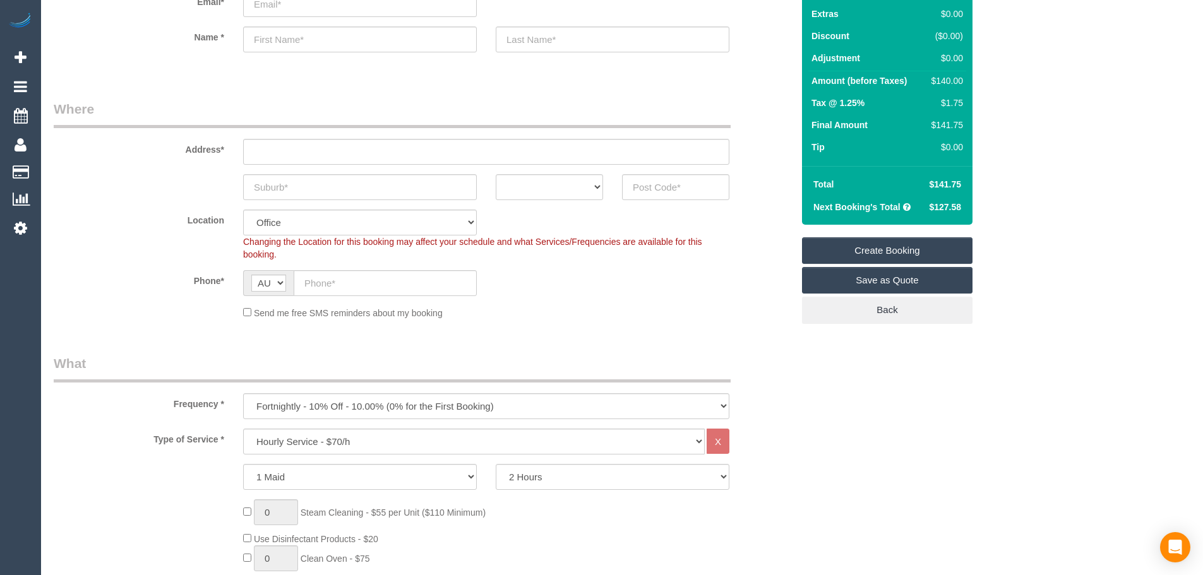
scroll to position [0, 0]
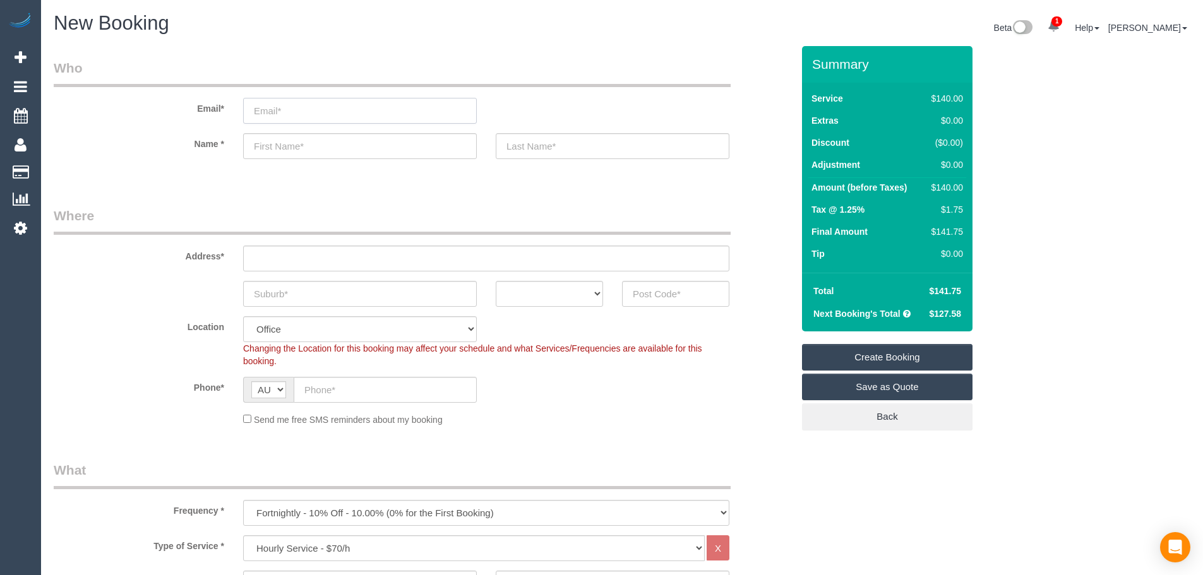
click at [318, 121] on input "email" at bounding box center [360, 111] width 234 height 26
type input "m"
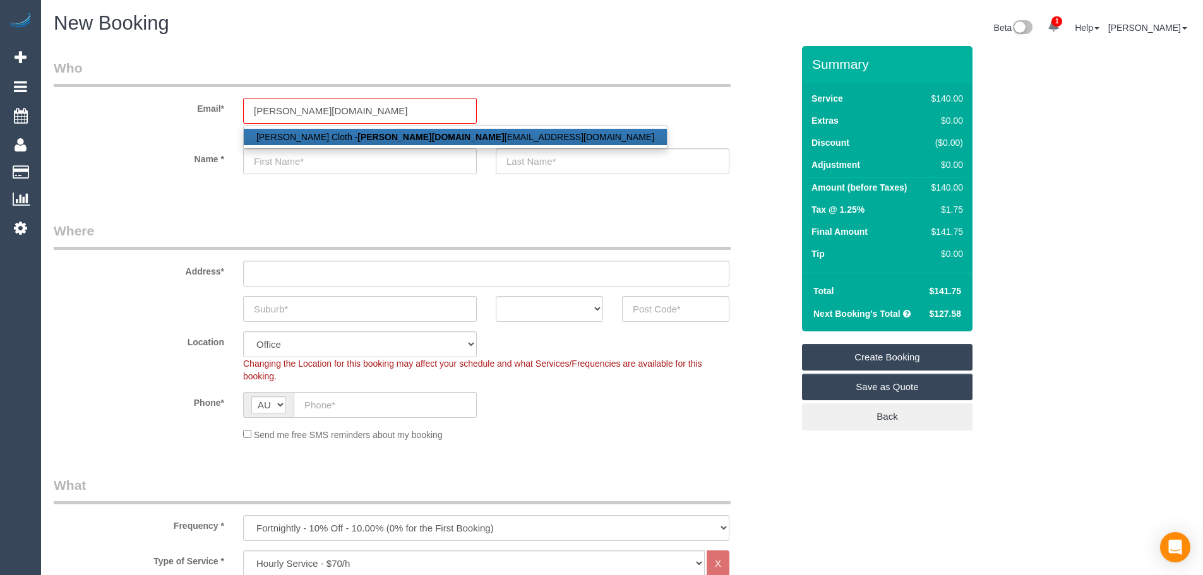
click at [358, 133] on strong "clark.tr" at bounding box center [431, 137] width 147 height 10
type input "clark.training@fake.com"
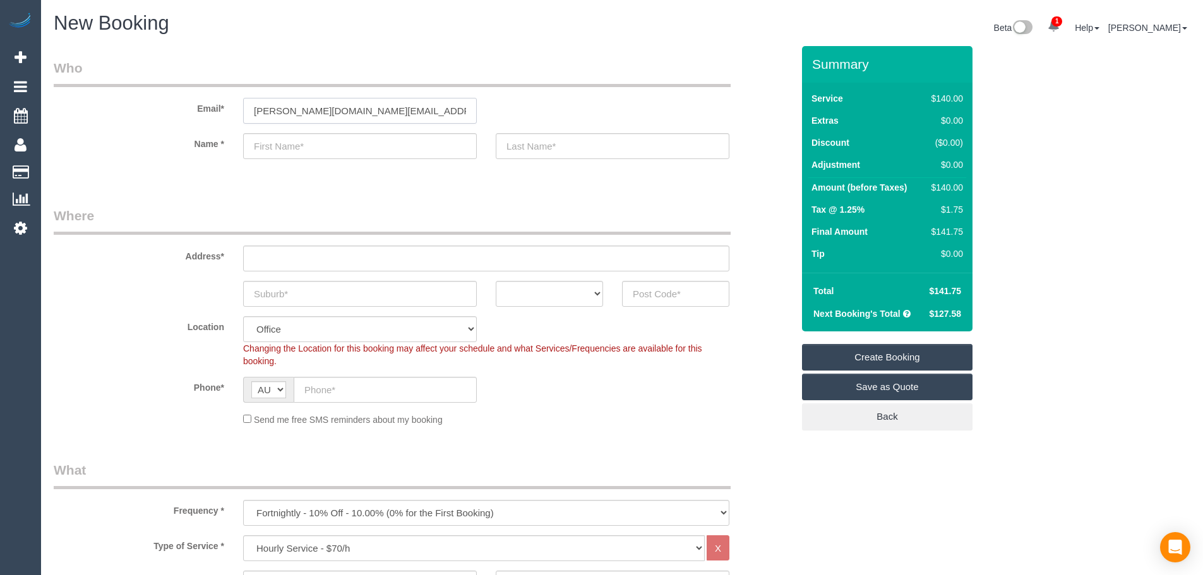
type input "Clark"
type input "Cloth"
type input "0400 000 005"
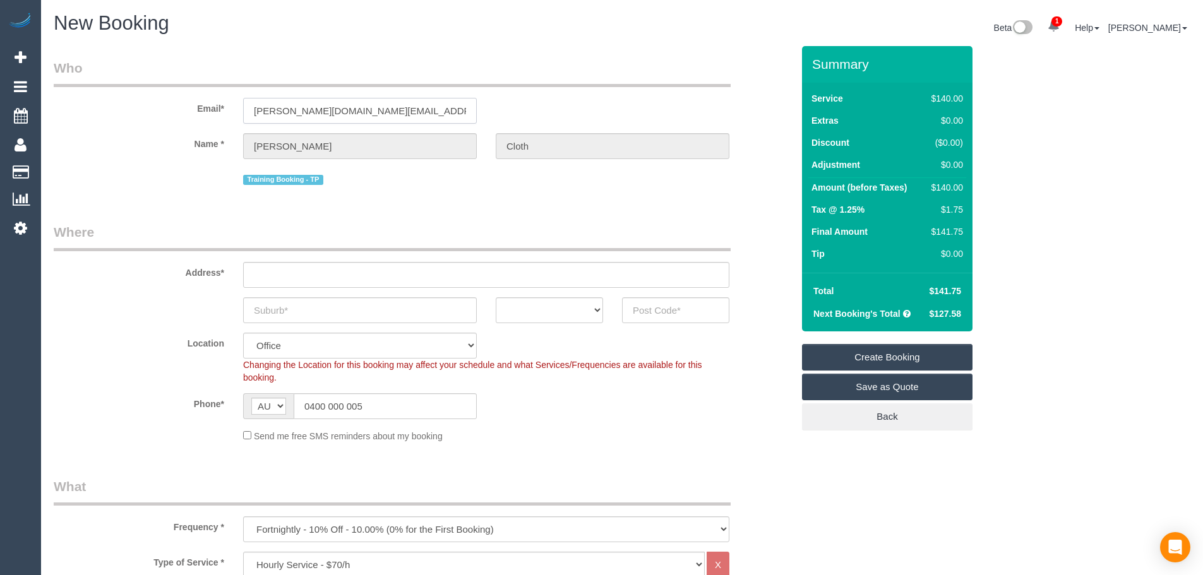
type input "7 Scrubbing Road"
type input "Neatville"
select select "VIC"
type input "3065"
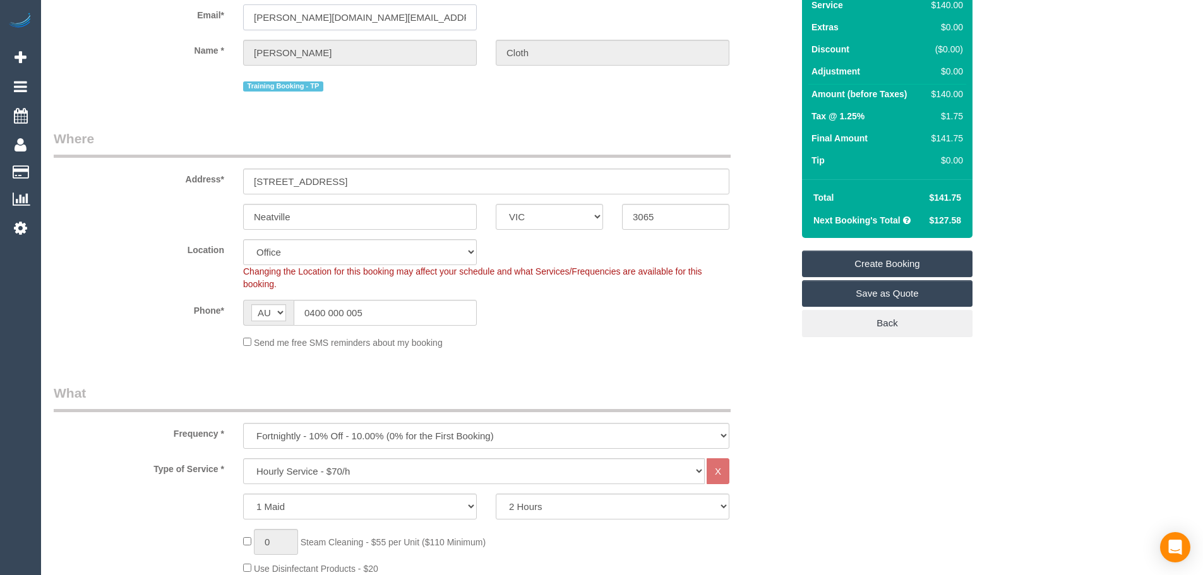
scroll to position [126, 0]
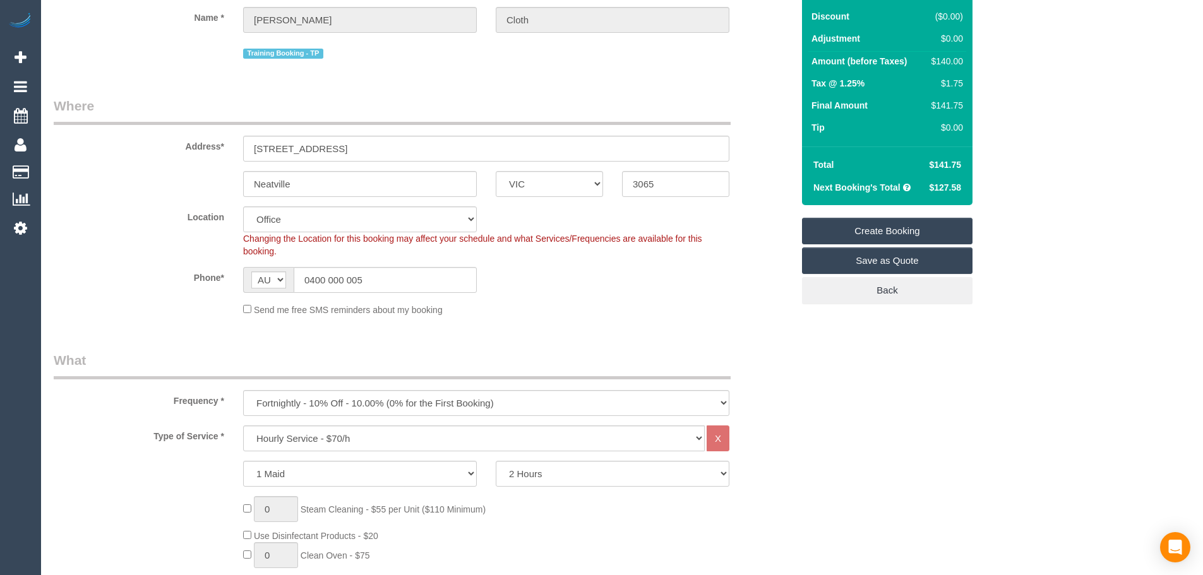
select select "88"
select select "object:2184"
click at [313, 231] on select "Office [GEOGRAPHIC_DATA] (North) East (South) [GEOGRAPHIC_DATA] (East) [GEOGRAP…" at bounding box center [360, 220] width 234 height 26
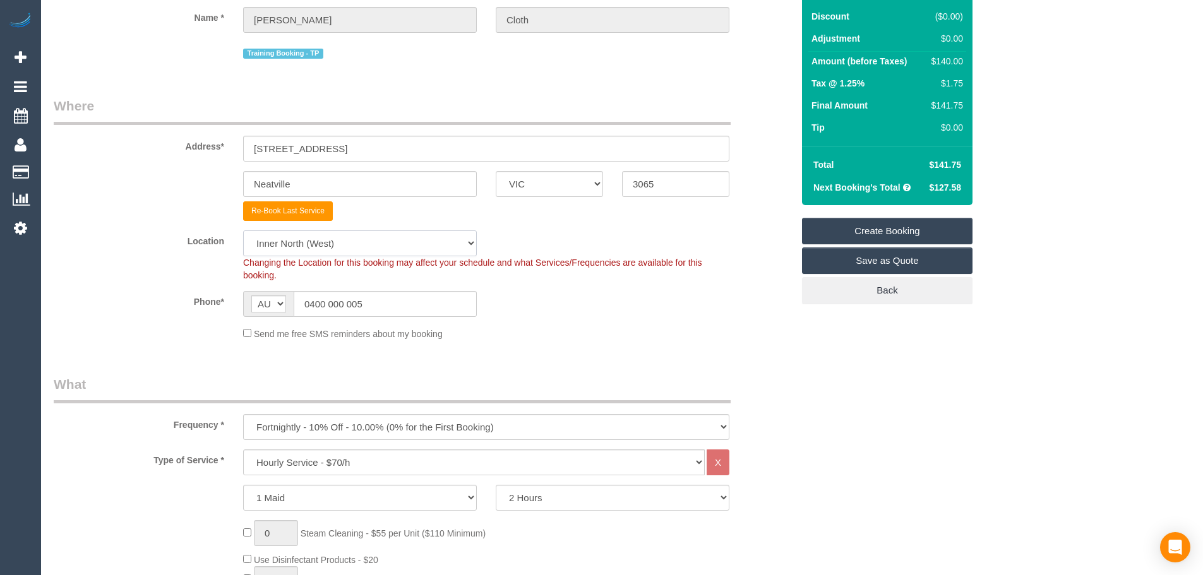
select select "50"
click at [243, 231] on select "Office [GEOGRAPHIC_DATA] (North) East (South) [GEOGRAPHIC_DATA] (East) [GEOGRAP…" at bounding box center [360, 244] width 234 height 26
click at [174, 299] on label "Phone*" at bounding box center [139, 299] width 190 height 17
select select "object:2196"
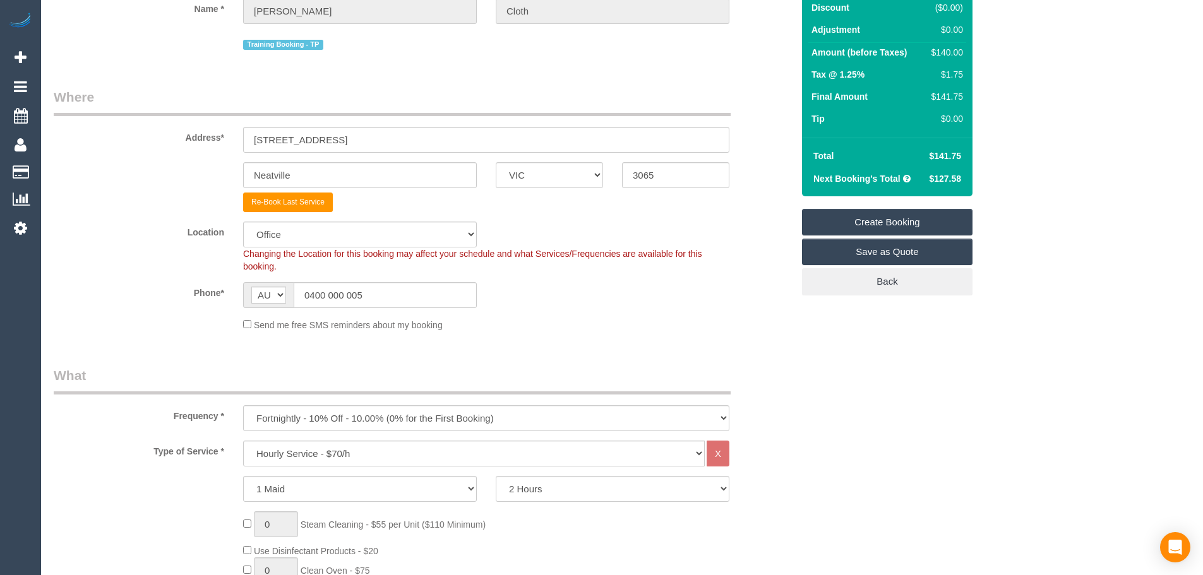
scroll to position [167, 0]
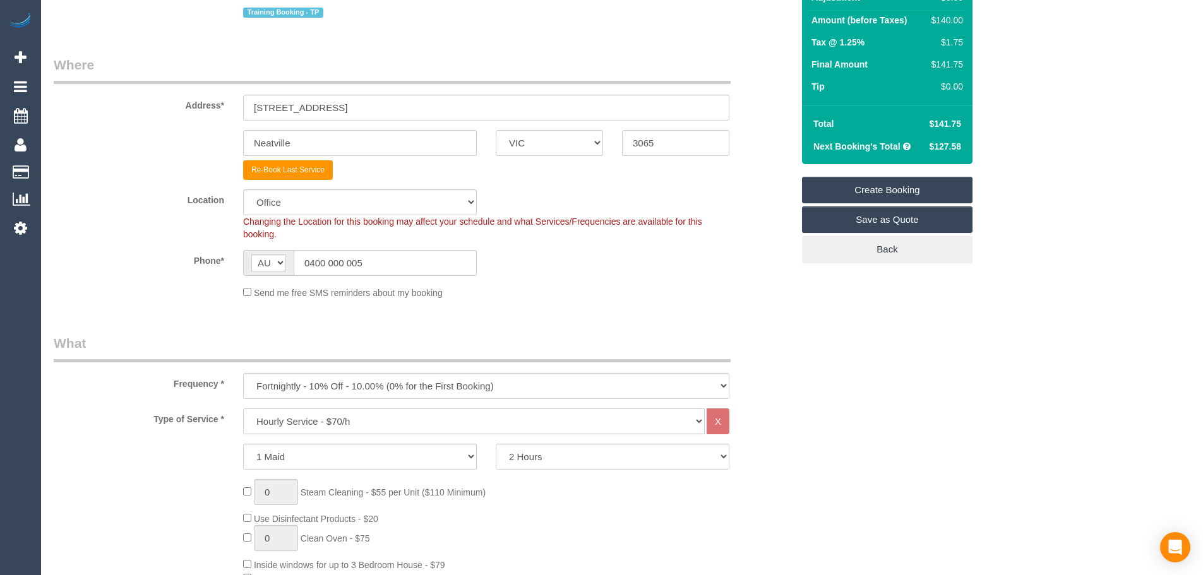
click at [375, 409] on select "Hourly Service - $70/h Hourly Service - $65/h Hourly Service - $60/h Hourly Ser…" at bounding box center [474, 422] width 462 height 26
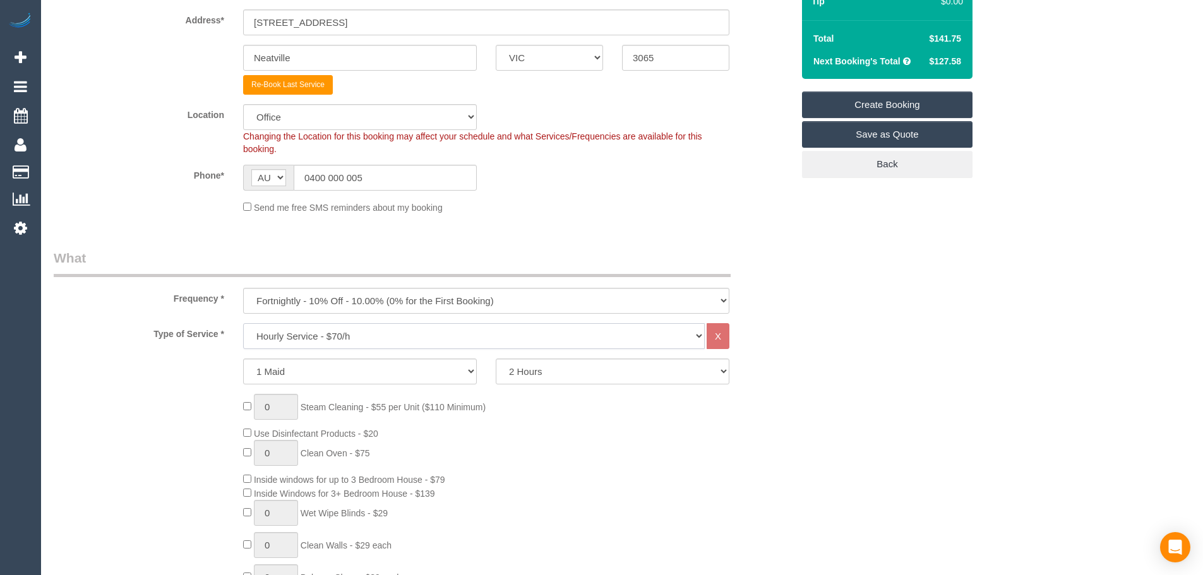
select select "211"
click at [243, 323] on select "Hourly Service - $70/h Hourly Service - $65/h Hourly Service - $60/h Hourly Ser…" at bounding box center [474, 336] width 462 height 26
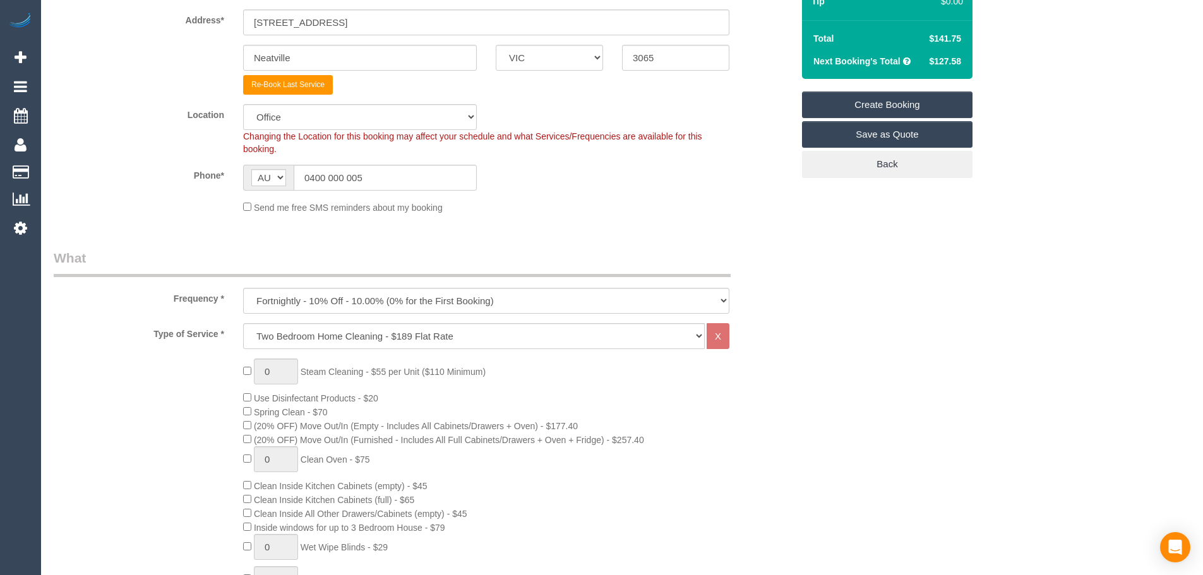
click at [172, 282] on div "Frequency * One Time Cleaning Weekly - 10% Off - 10.00% (0% for the First Booki…" at bounding box center [423, 281] width 758 height 65
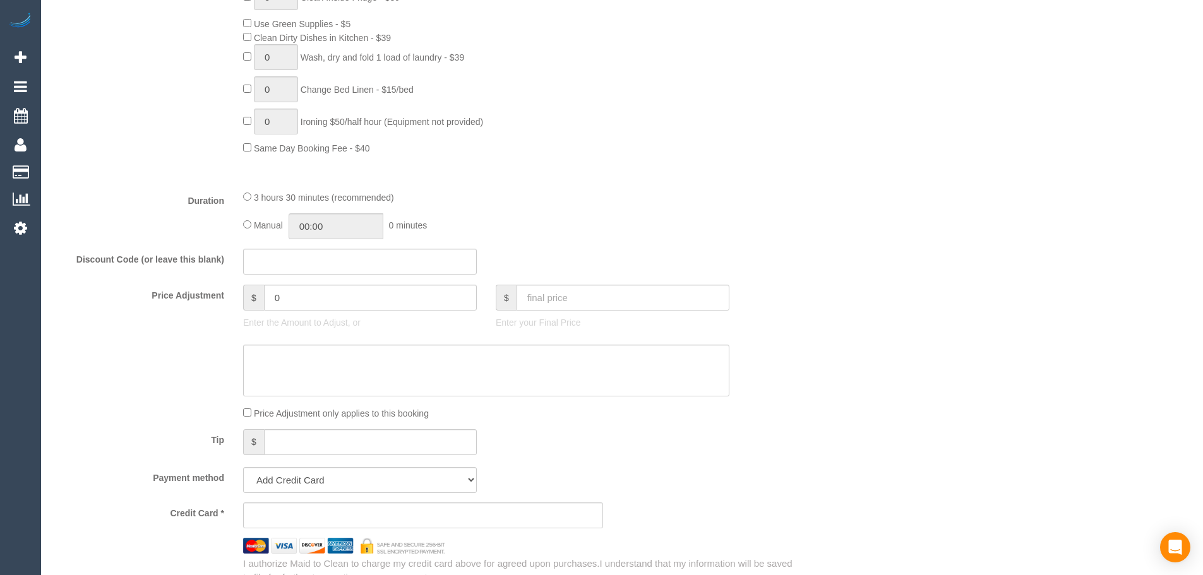
scroll to position [1011, 0]
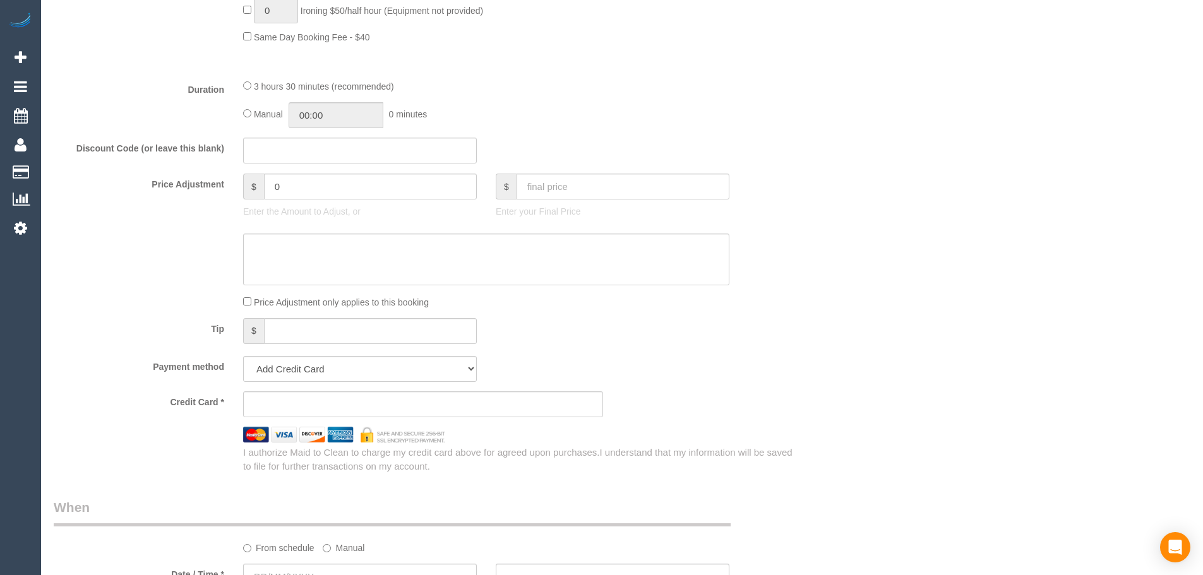
drag, startPoint x: 350, startPoint y: 363, endPoint x: 344, endPoint y: 380, distance: 18.0
click at [350, 363] on select "Add Credit Card Cash Check Paypal" at bounding box center [360, 369] width 234 height 26
select select "string:check"
click at [243, 356] on select "Add Credit Card Cash Check Paypal" at bounding box center [360, 369] width 234 height 26
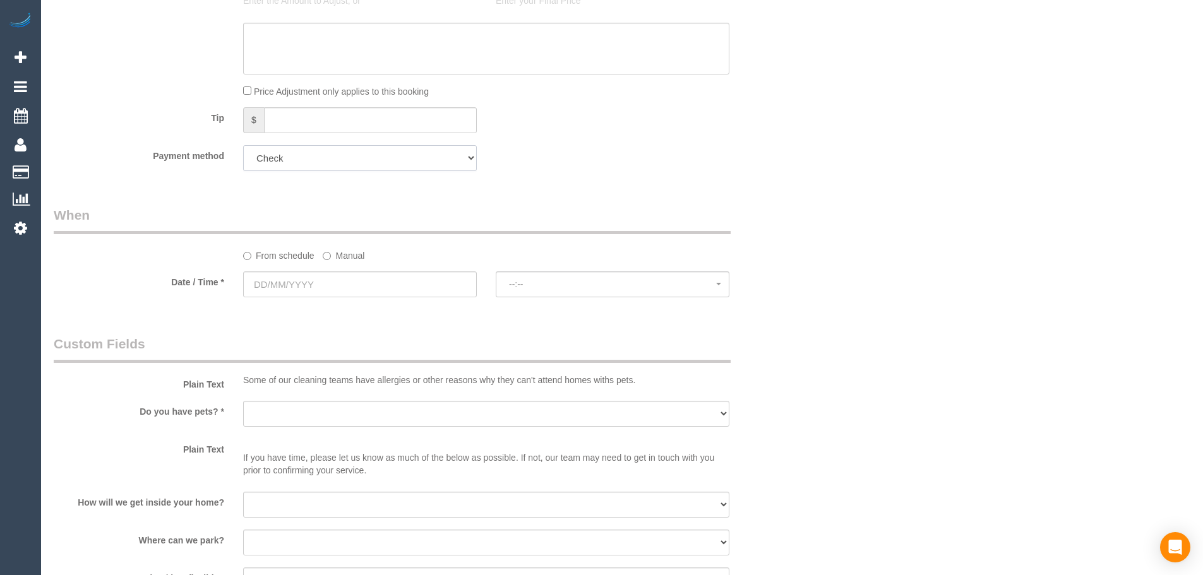
scroll to position [1263, 0]
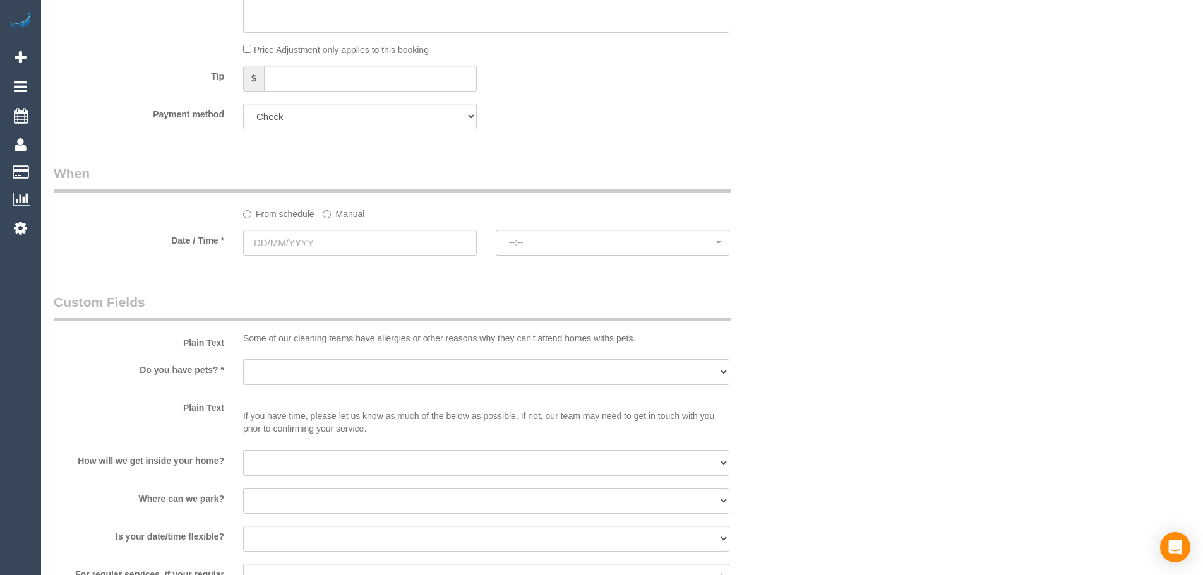
click at [350, 219] on label "Manual" at bounding box center [344, 211] width 42 height 17
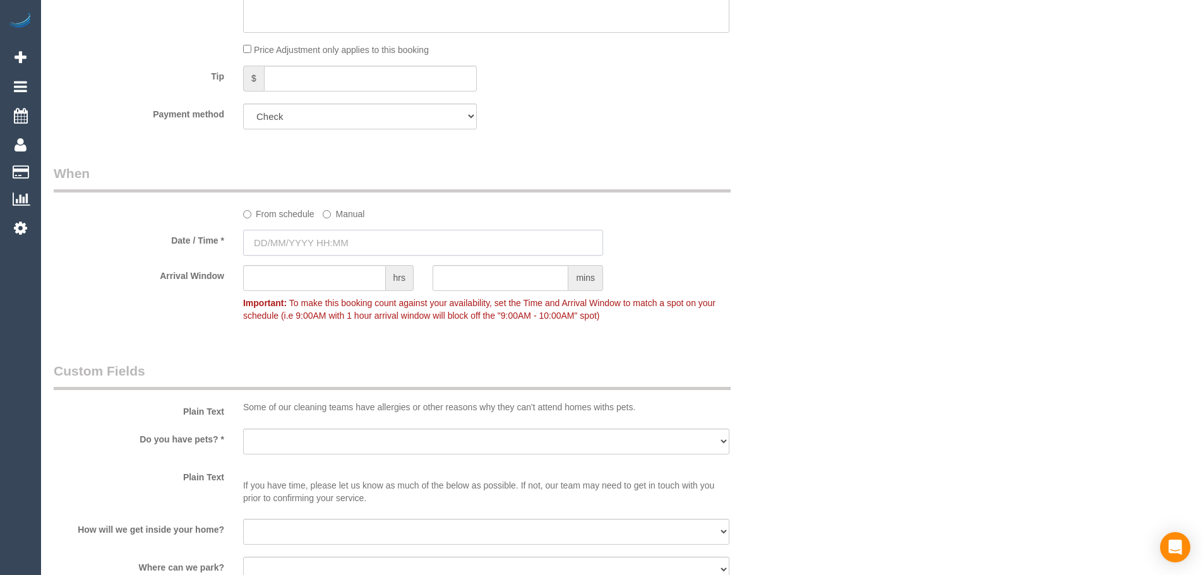
click at [336, 244] on input "text" at bounding box center [423, 243] width 360 height 26
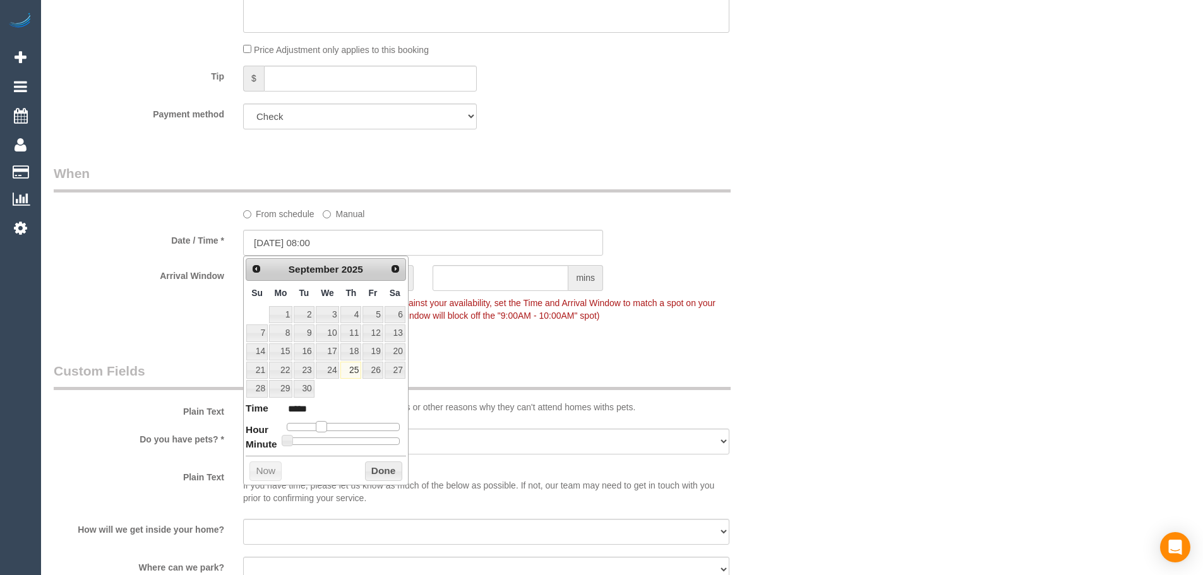
type input "[DATE] 07:00"
type input "*****"
click at [320, 423] on span at bounding box center [321, 426] width 11 height 11
click at [378, 467] on button "Done" at bounding box center [383, 472] width 37 height 20
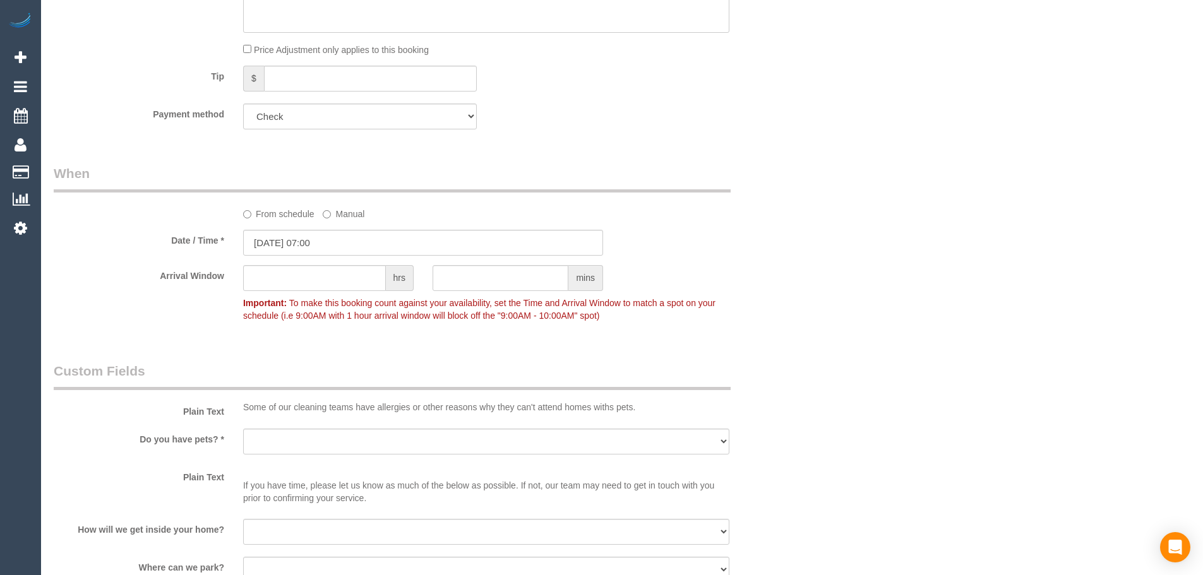
click at [378, 472] on p "If you have time, please let us know as much of the below as possible. If not, …" at bounding box center [486, 486] width 486 height 38
click at [307, 277] on input "text" at bounding box center [314, 278] width 143 height 26
type input "1"
click at [346, 428] on sui-booking-custom-fields "Plain Text Some of our cleaning teams have allergies or other reasons why they …" at bounding box center [423, 544] width 739 height 365
click at [347, 438] on select "Yes - Cats Yes - Dogs No pets Yes - Dogs and Cats Yes - Other" at bounding box center [486, 442] width 486 height 26
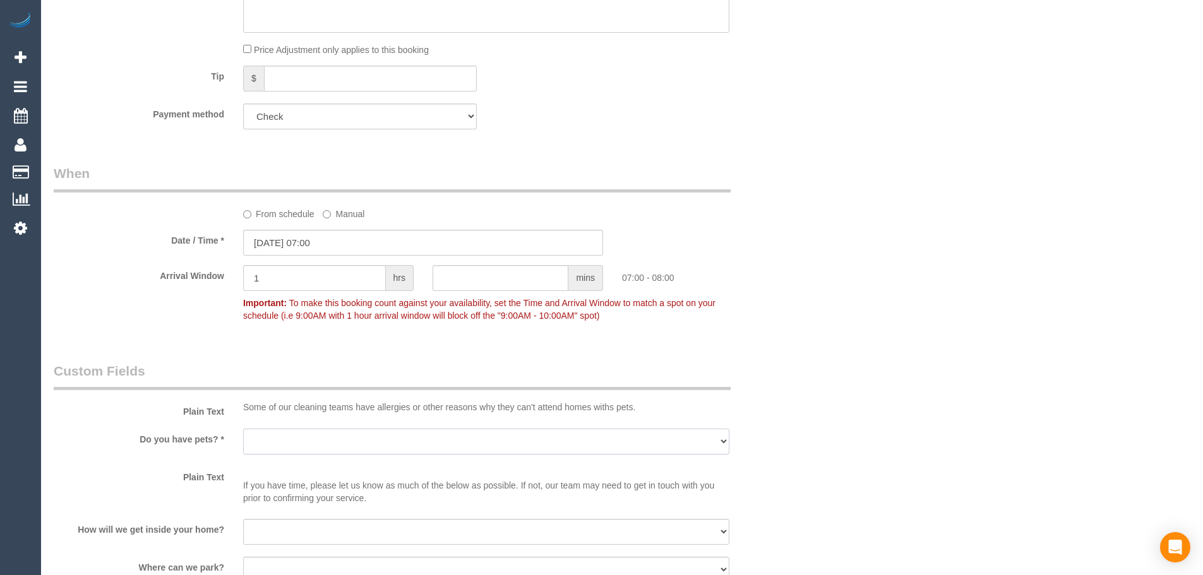
select select "number:28"
click at [243, 429] on select "Yes - Cats Yes - Dogs No pets Yes - Dogs and Cats Yes - Other" at bounding box center [486, 442] width 486 height 26
click at [121, 409] on label "Plain Text" at bounding box center [139, 409] width 190 height 17
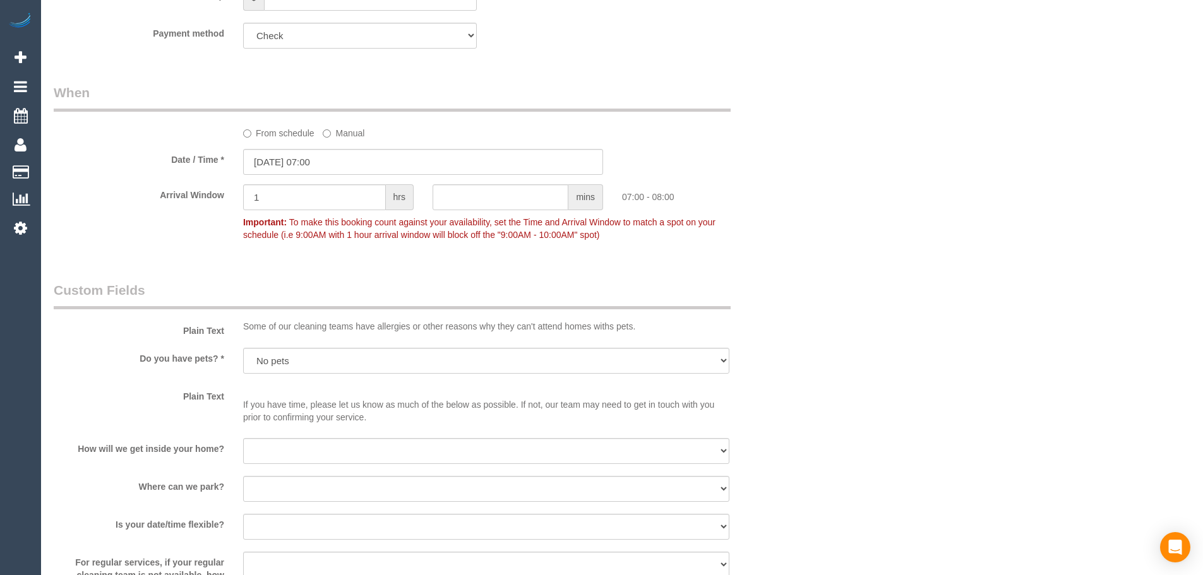
scroll to position [1453, 0]
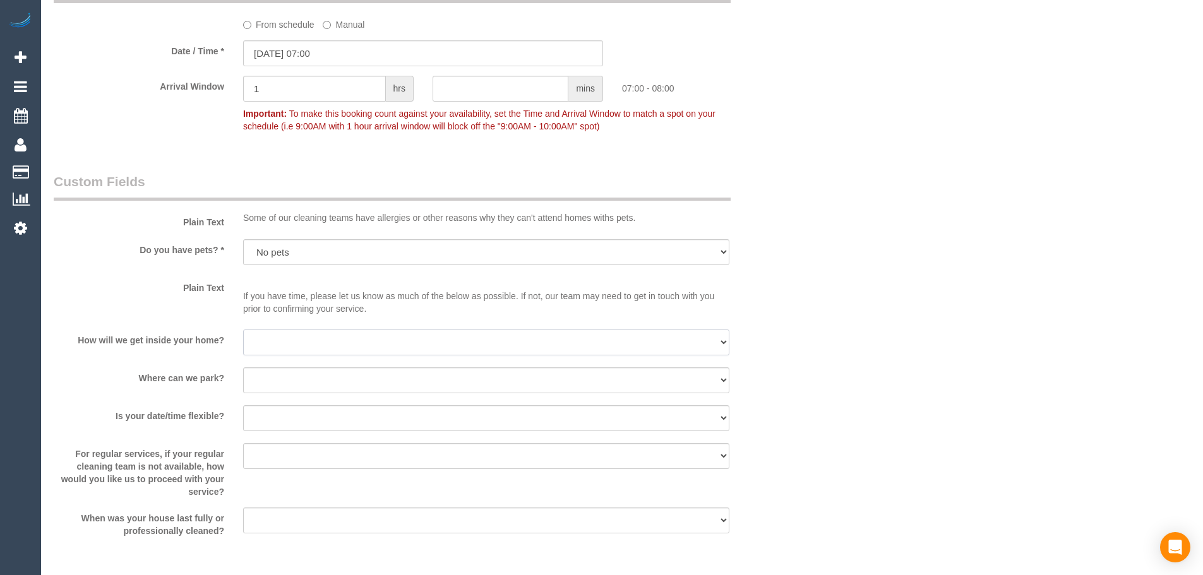
click at [320, 346] on select "I will be home Key will be left (please provide details below) Lock box/Access …" at bounding box center [486, 343] width 486 height 26
click at [382, 350] on select "I will be home Key will be left (please provide details below) Lock box/Access …" at bounding box center [486, 343] width 486 height 26
select select "number:16"
click at [243, 330] on select "I will be home Key will be left (please provide details below) Lock box/Access …" at bounding box center [486, 343] width 486 height 26
click at [367, 406] on select "Yes - date and time Yes - date but not time Yes - time but not date No - No fle…" at bounding box center [486, 419] width 486 height 26
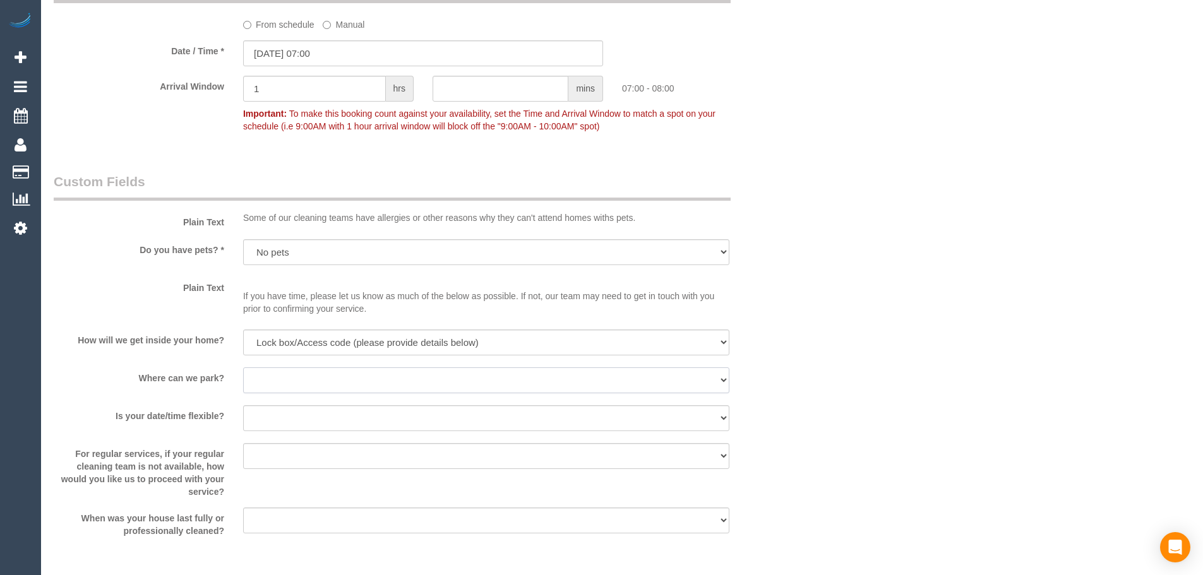
click at [369, 378] on select "I will provide parking on-site Free street parking Paid street parking (cost wi…" at bounding box center [486, 381] width 486 height 26
select select "number:18"
click at [243, 368] on select "I will provide parking on-site Free street parking Paid street parking (cost wi…" at bounding box center [486, 381] width 486 height 26
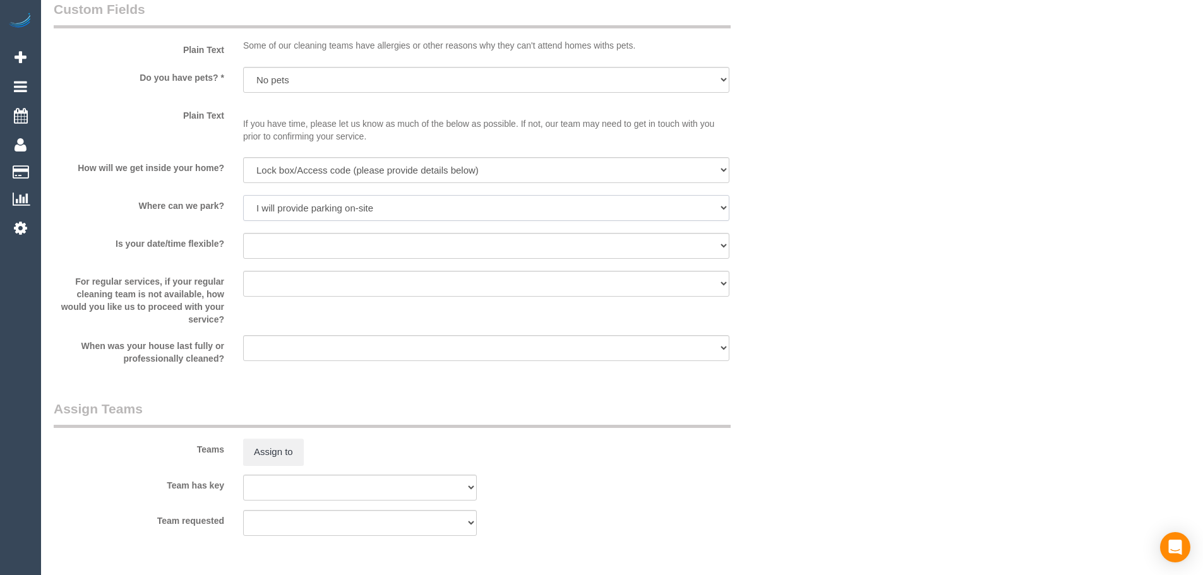
scroll to position [1642, 0]
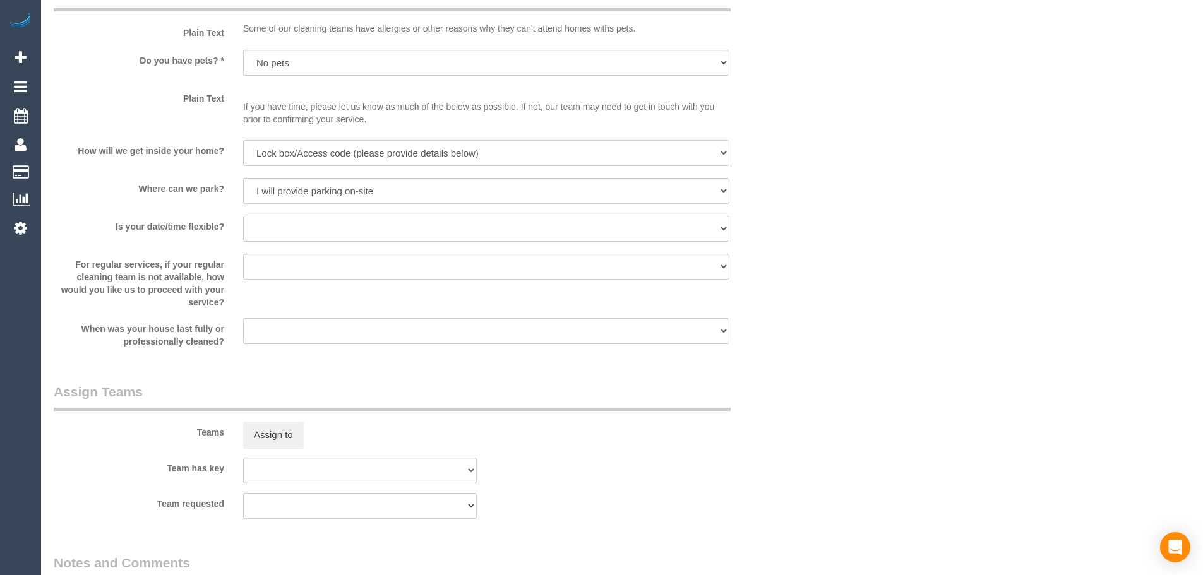
click at [339, 236] on select "Yes - date and time Yes - date but not time Yes - time but not date No - No fle…" at bounding box center [486, 229] width 486 height 26
select select "number:23"
click at [243, 216] on select "Yes - date and time Yes - date but not time Yes - time but not date No - No fle…" at bounding box center [486, 229] width 486 height 26
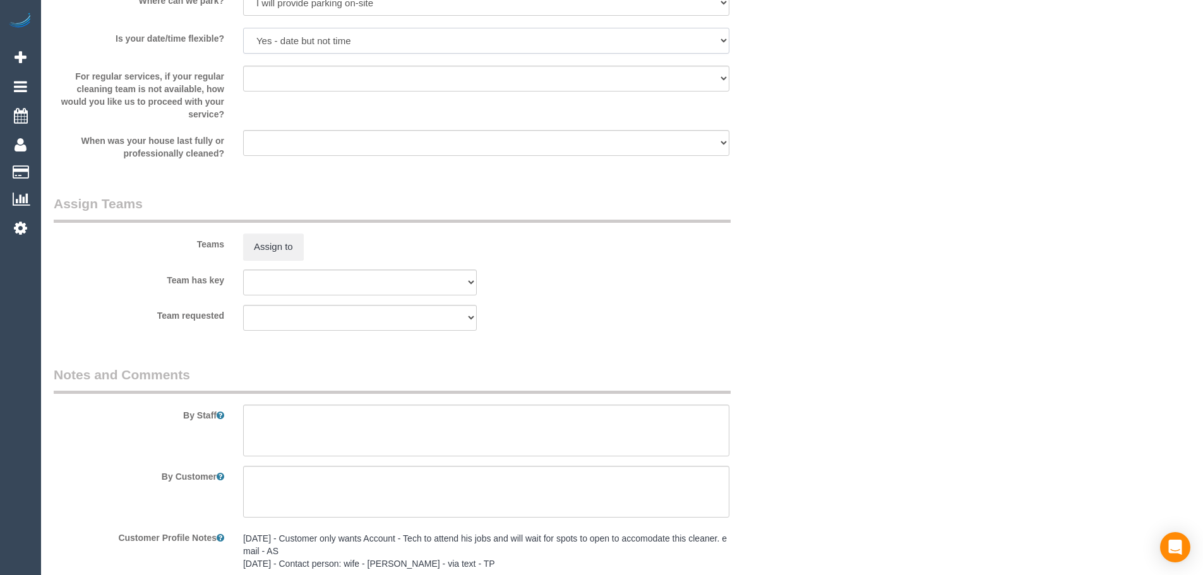
scroll to position [1832, 0]
click at [387, 431] on textarea at bounding box center [486, 430] width 486 height 52
type textarea "K"
type textarea "L"
type textarea "Est time 3-4hrs. Lockbox is located on the fence next to the garage door. Code:…"
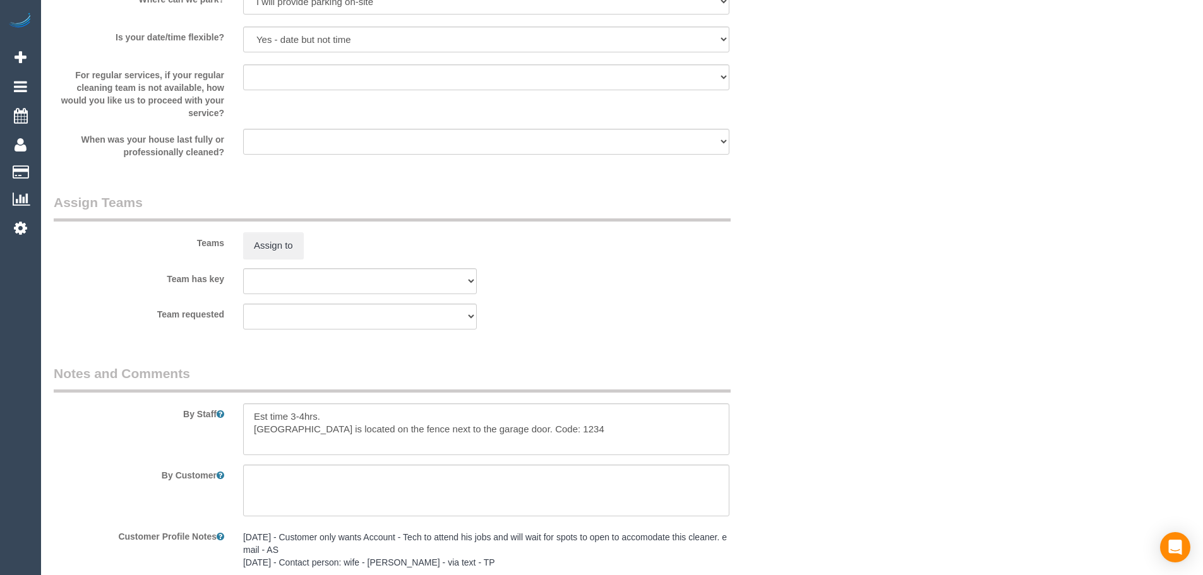
click at [708, 284] on div "Team has key (0) Account - Tech (0) Office (0) Raunak Test Account (1) Debbie B…" at bounding box center [423, 281] width 758 height 26
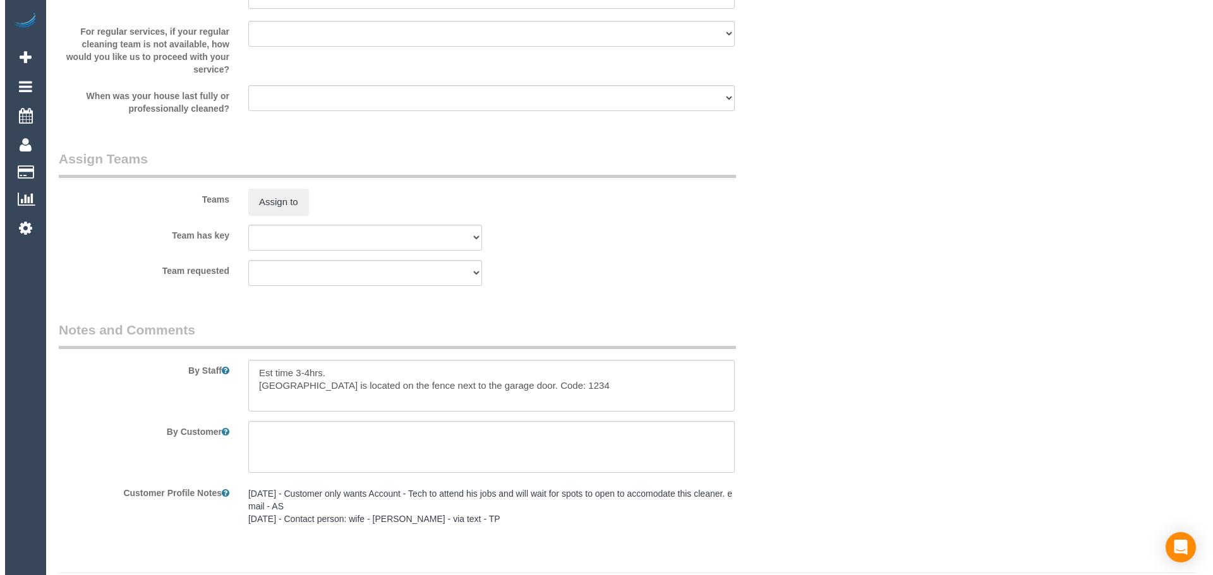
scroll to position [1895, 0]
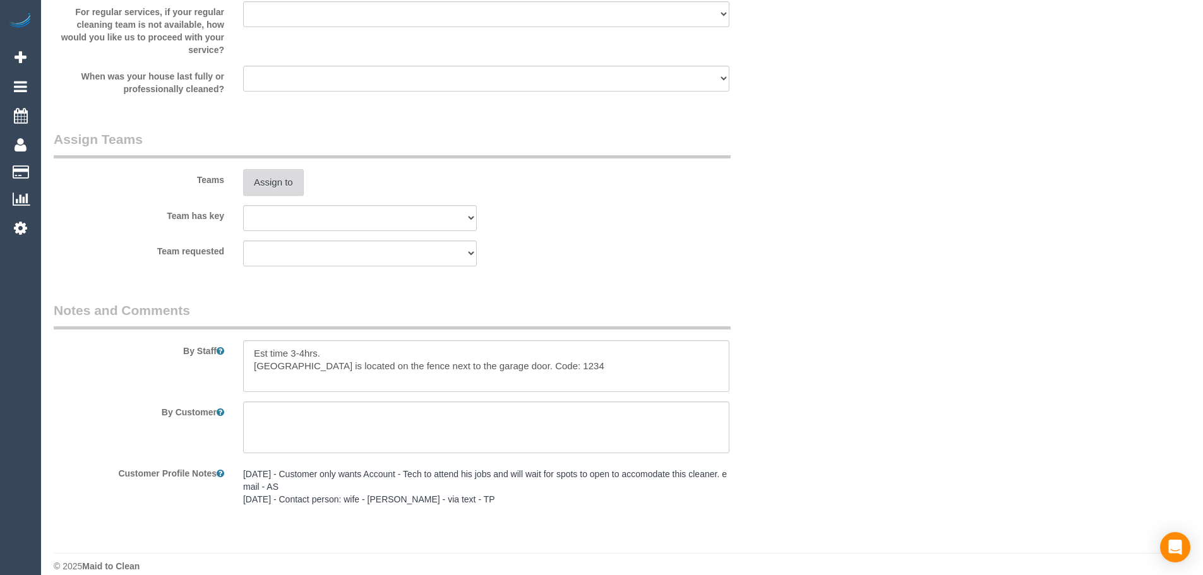
click at [291, 179] on button "Assign to" at bounding box center [273, 182] width 61 height 27
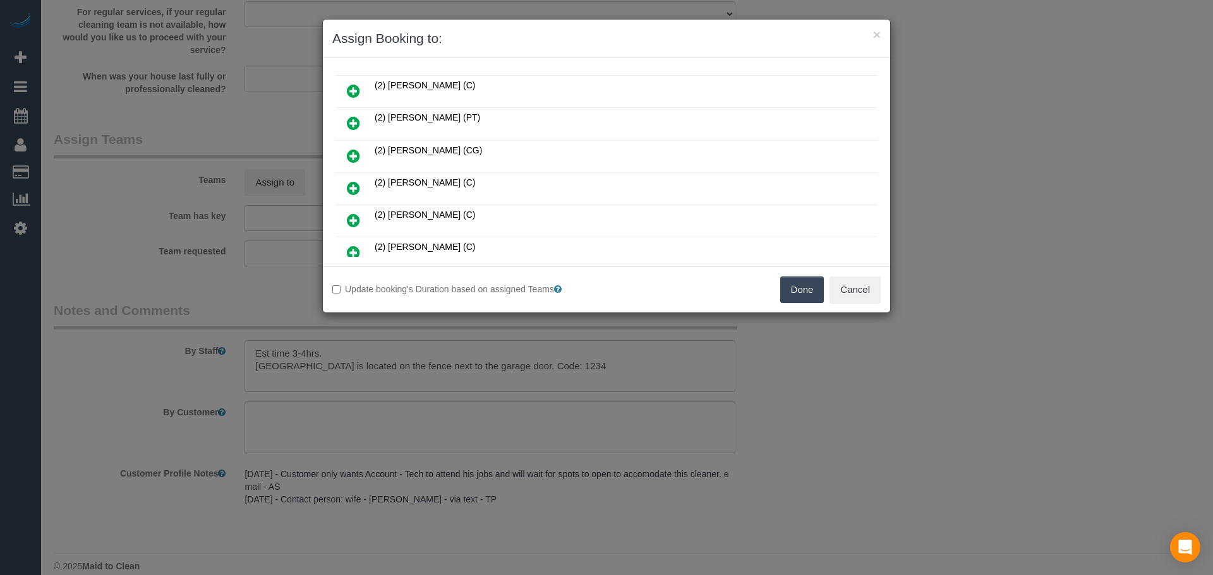
scroll to position [1499, 0]
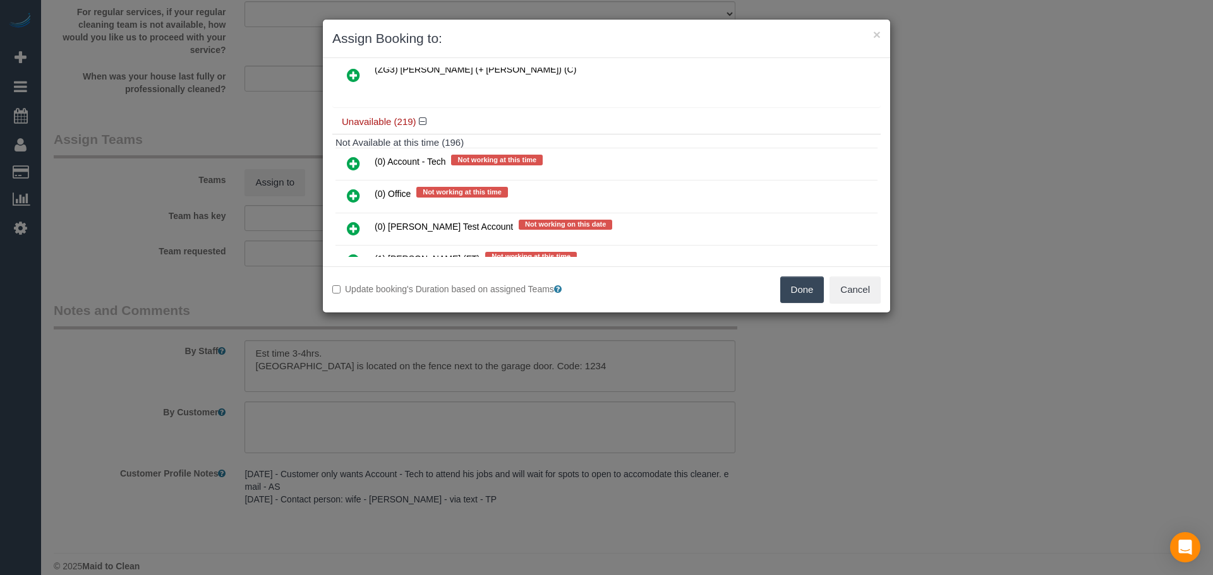
drag, startPoint x: 357, startPoint y: 165, endPoint x: 368, endPoint y: 167, distance: 10.9
click at [357, 165] on icon at bounding box center [353, 163] width 13 height 15
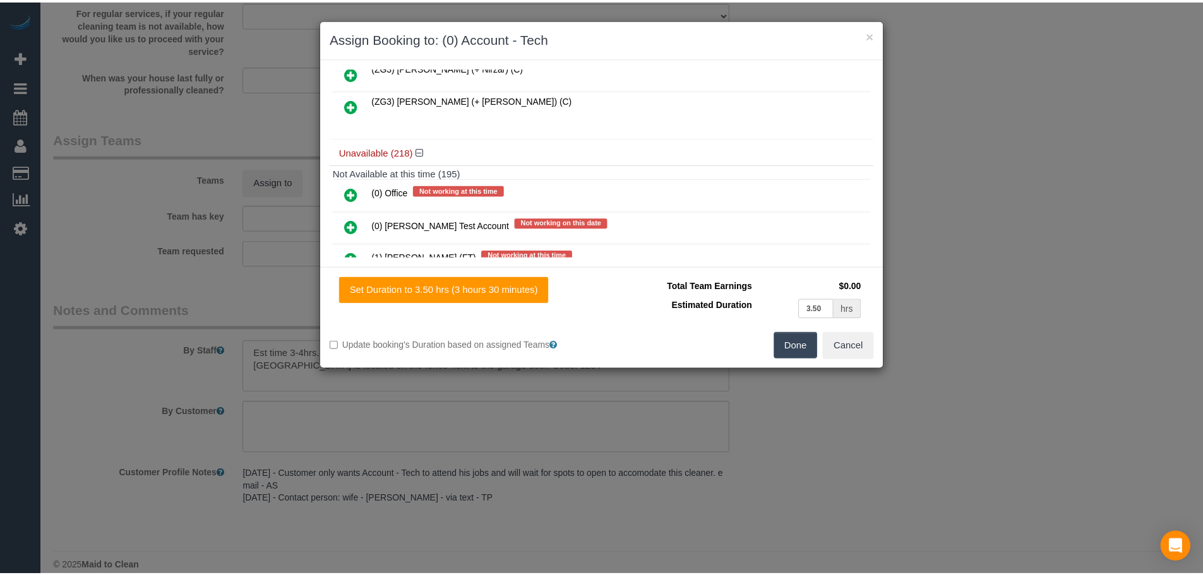
scroll to position [1529, 0]
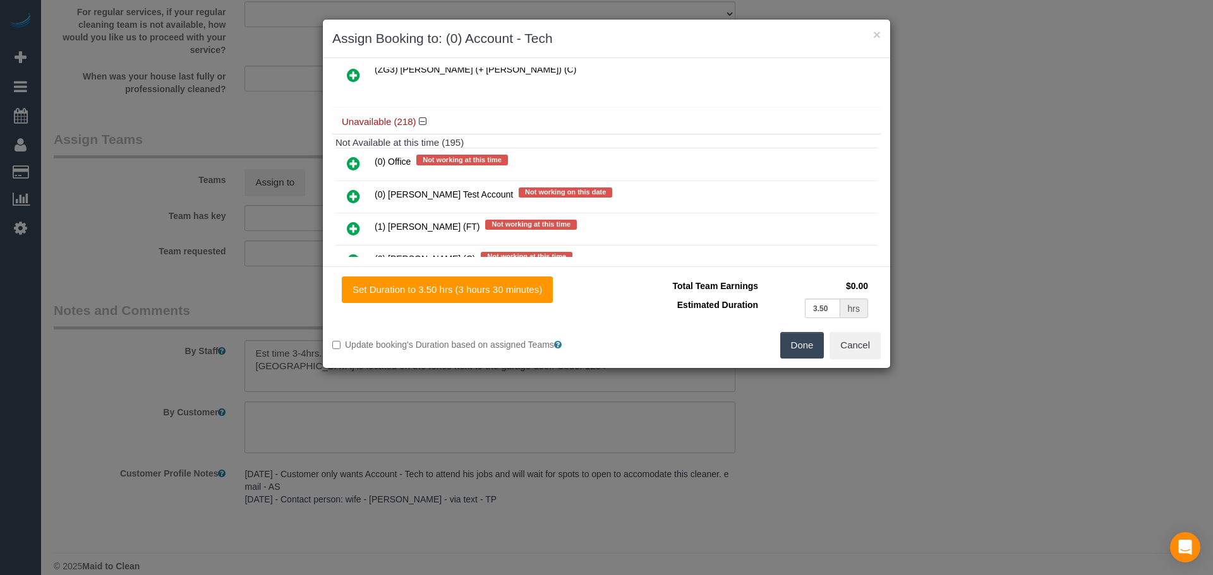
click at [782, 351] on button "Done" at bounding box center [802, 345] width 44 height 27
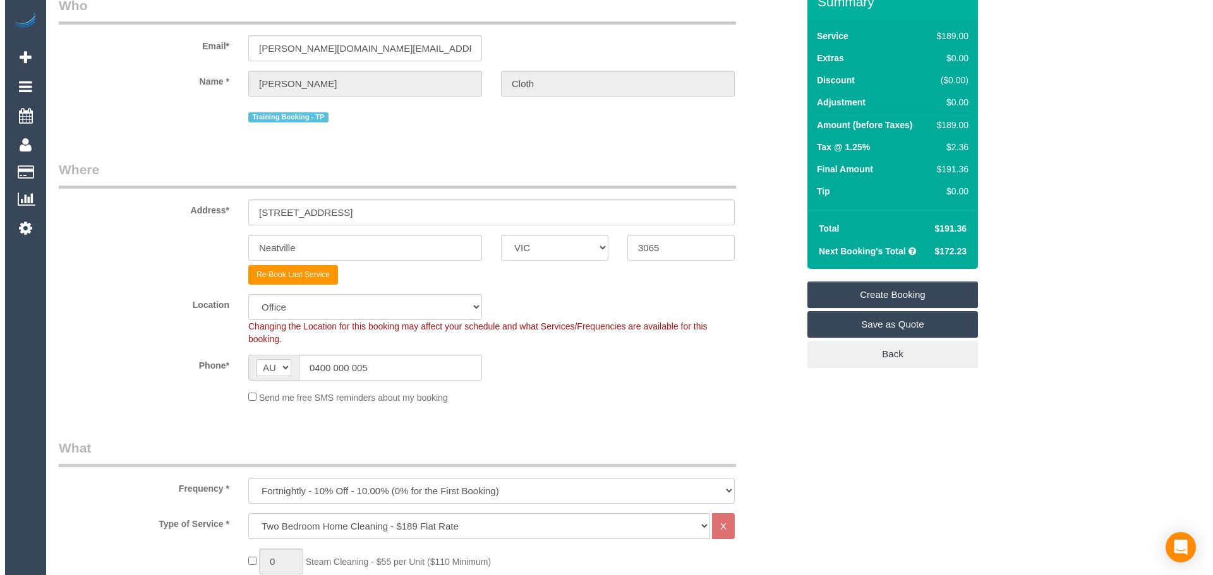
scroll to position [0, 0]
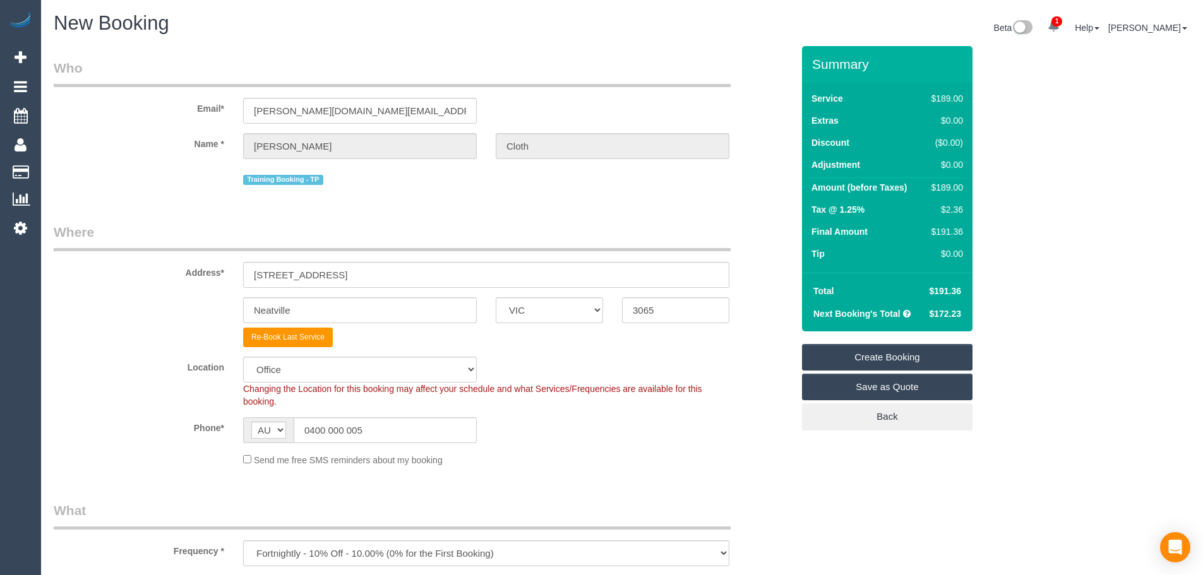
click at [929, 354] on link "Create Booking" at bounding box center [887, 357] width 171 height 27
